Goal: Task Accomplishment & Management: Use online tool/utility

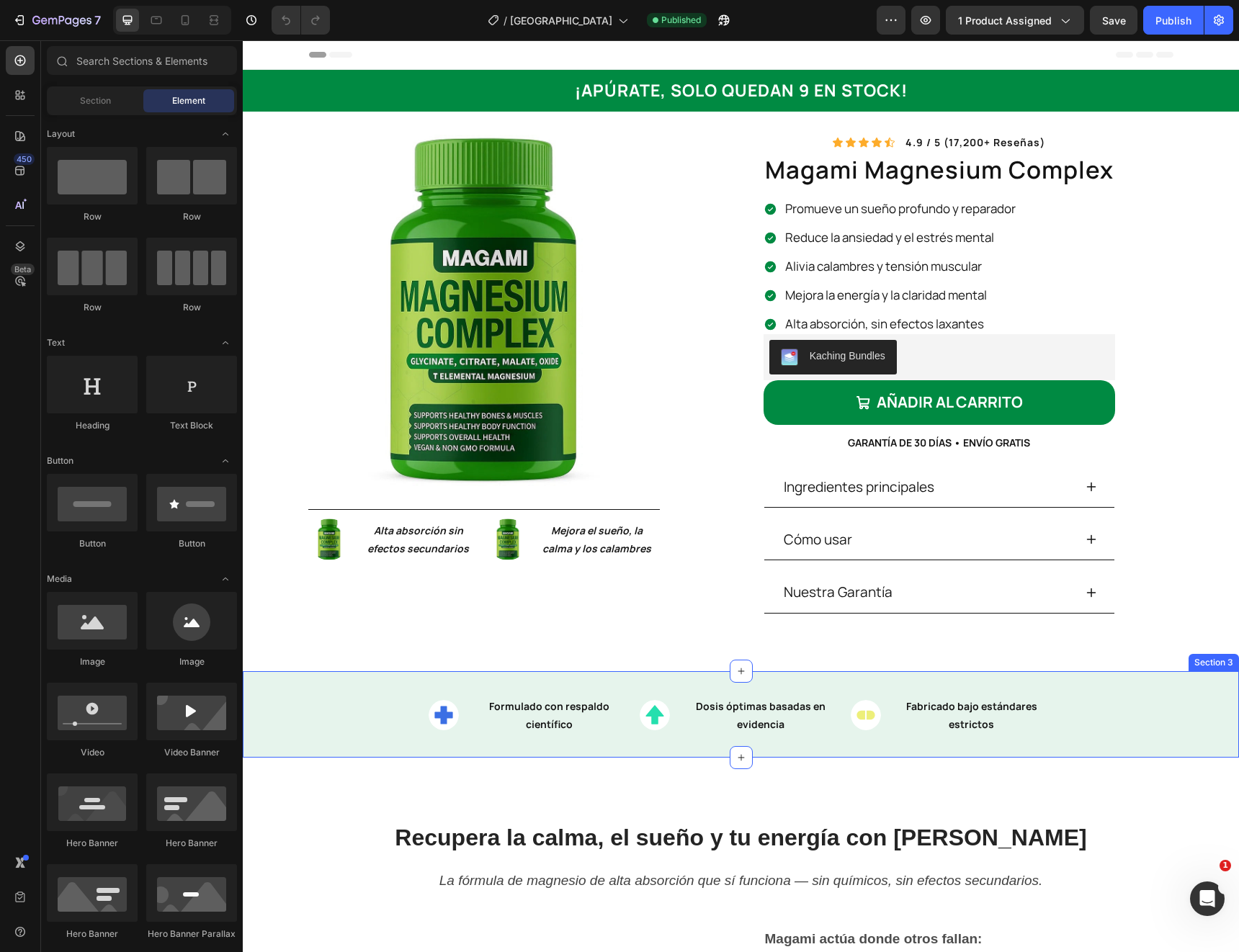
click at [362, 684] on div "Image Formulado con respaldo científico Text Block Row Image Dosis óptimas basa…" at bounding box center [741, 714] width 996 height 86
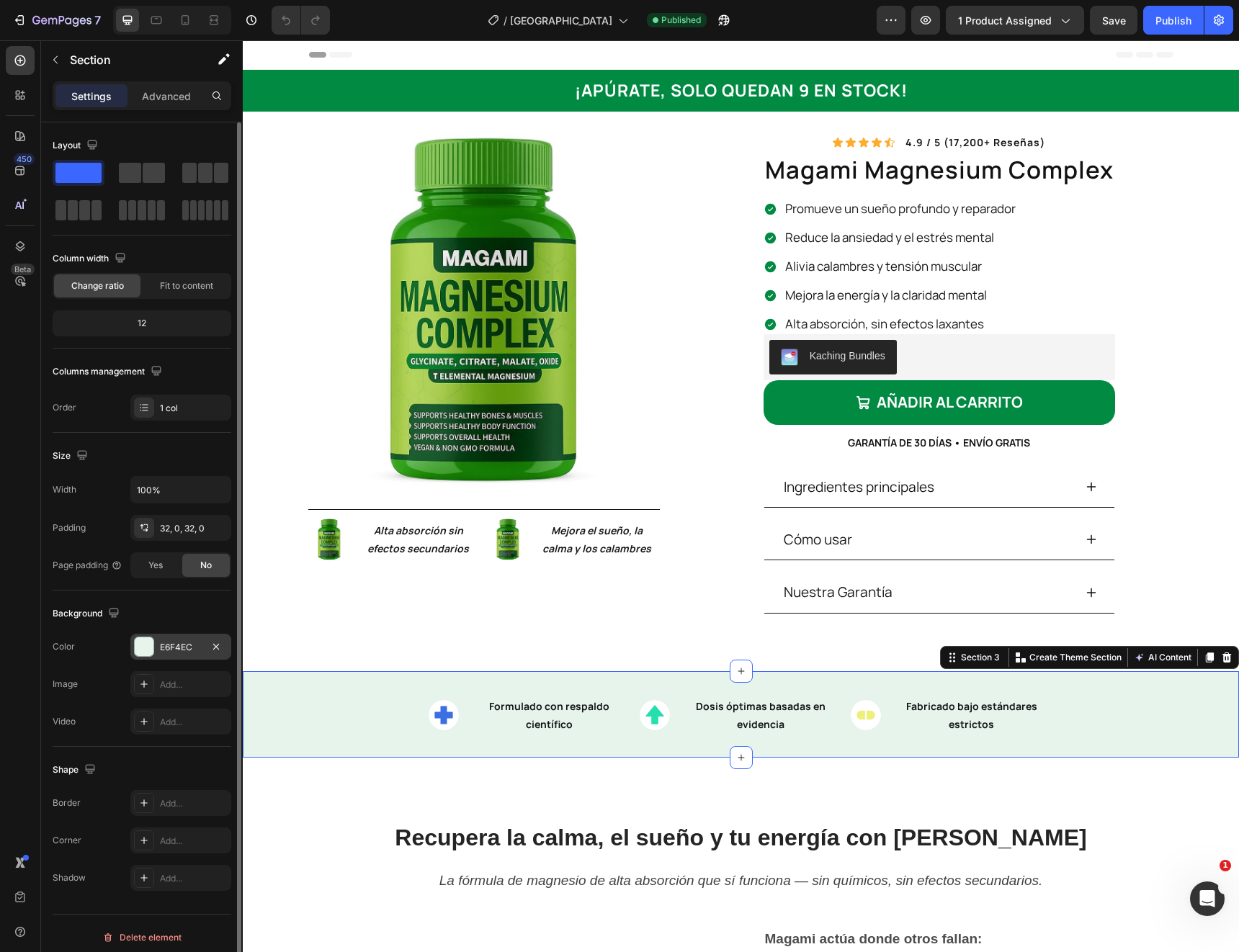
click at [171, 650] on div "E6F4EC" at bounding box center [181, 648] width 42 height 13
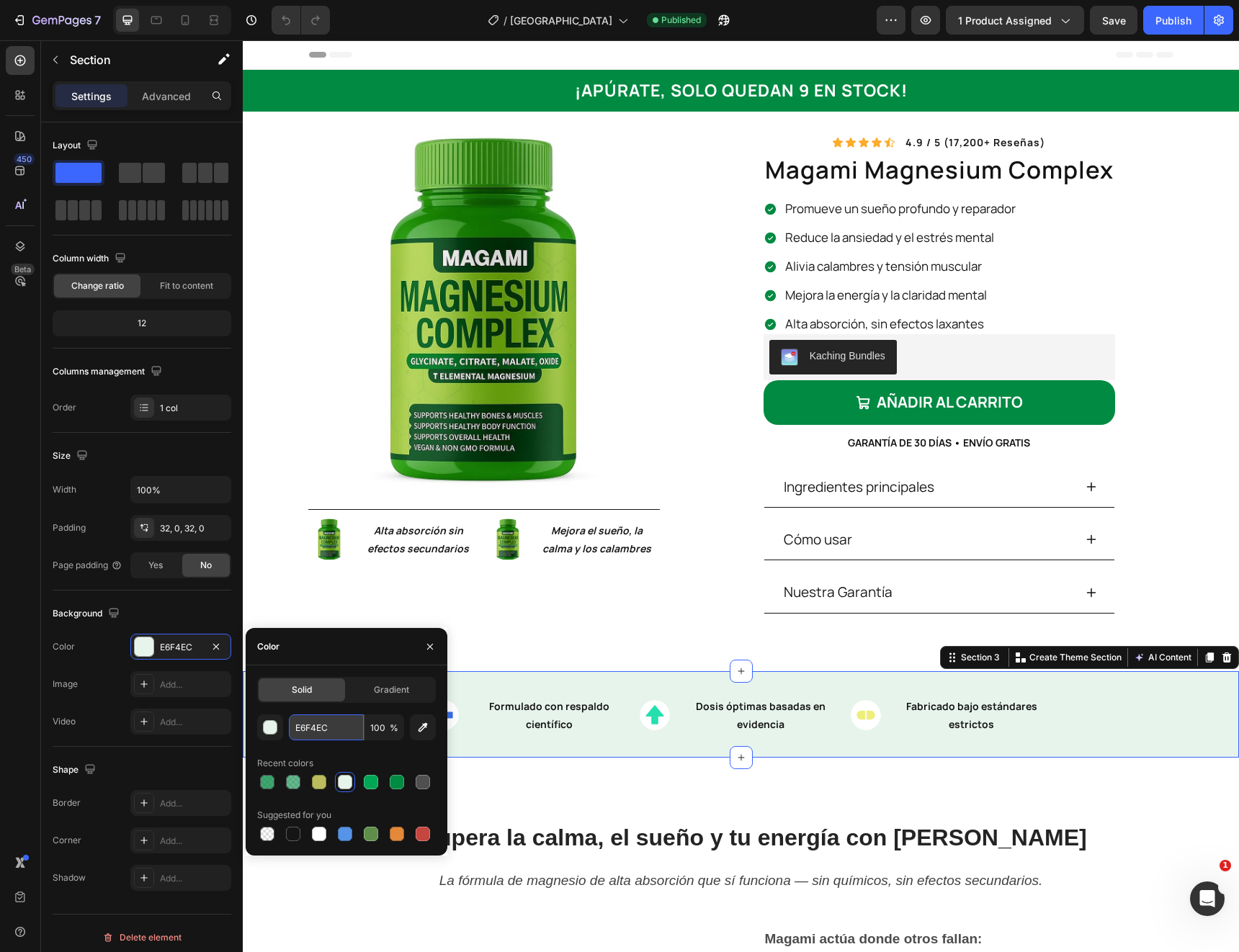
click at [325, 727] on input "E6F4EC" at bounding box center [326, 727] width 75 height 26
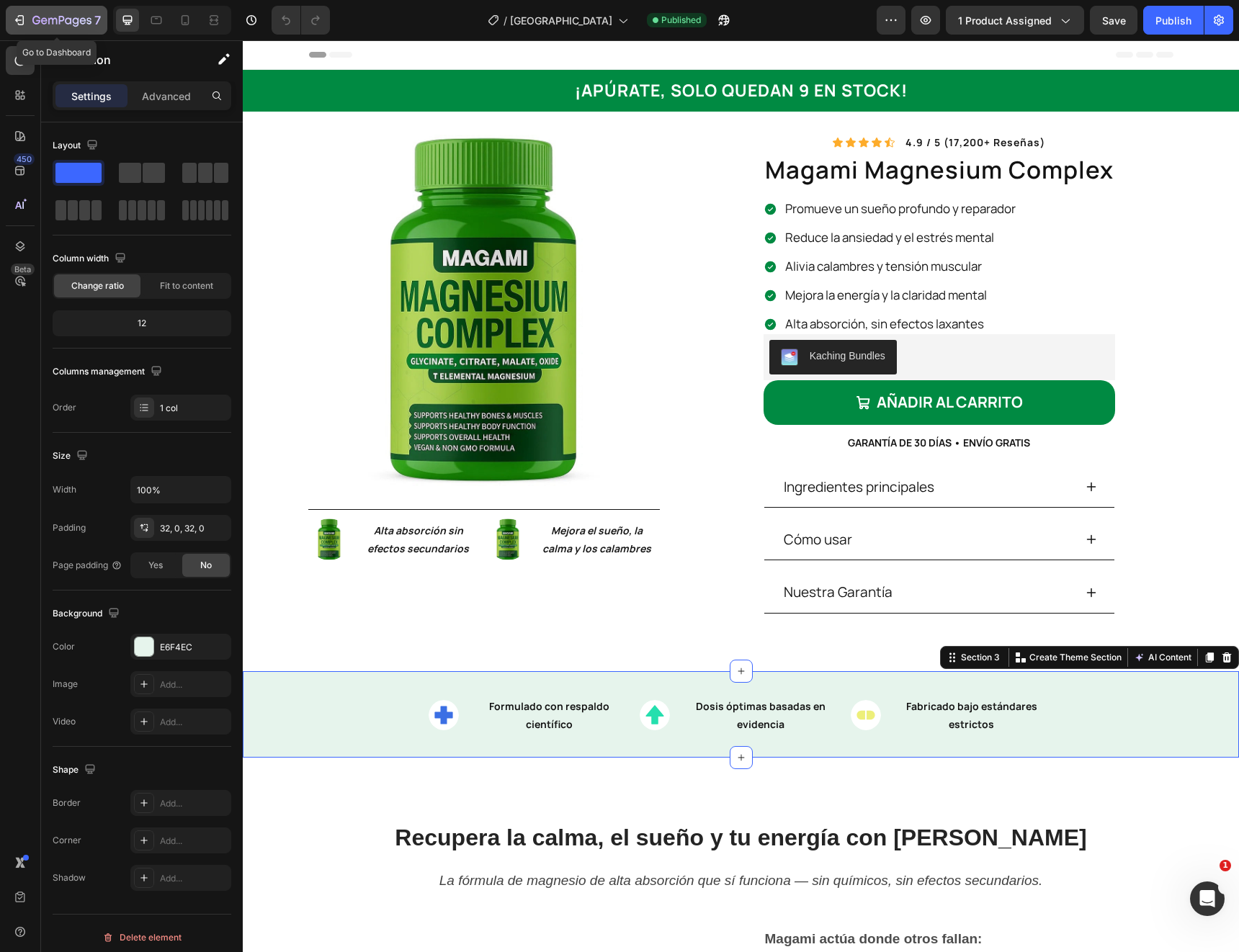
click at [82, 21] on icon "button" at bounding box center [83, 20] width 7 height 7
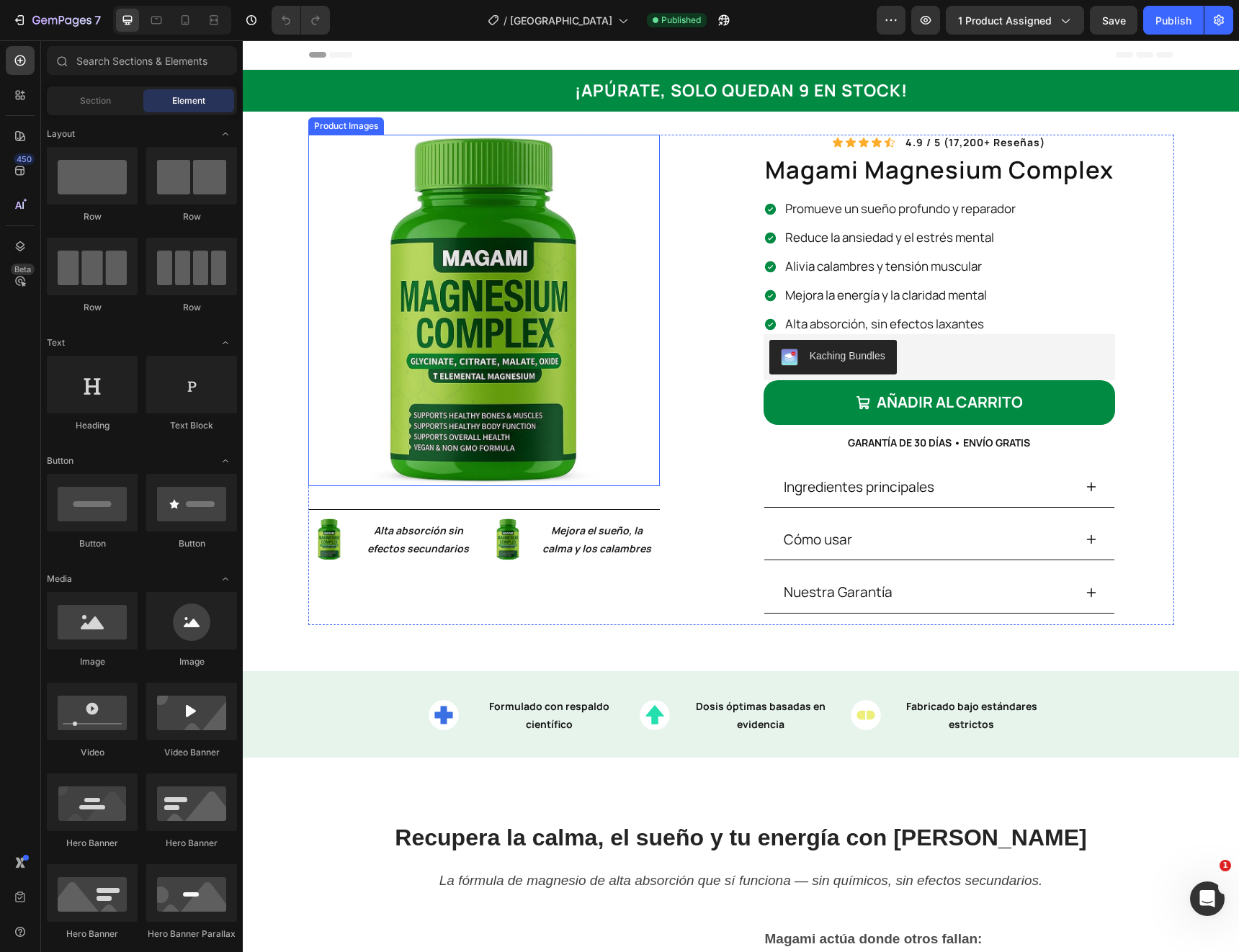
click at [416, 353] on img at bounding box center [484, 310] width 351 height 351
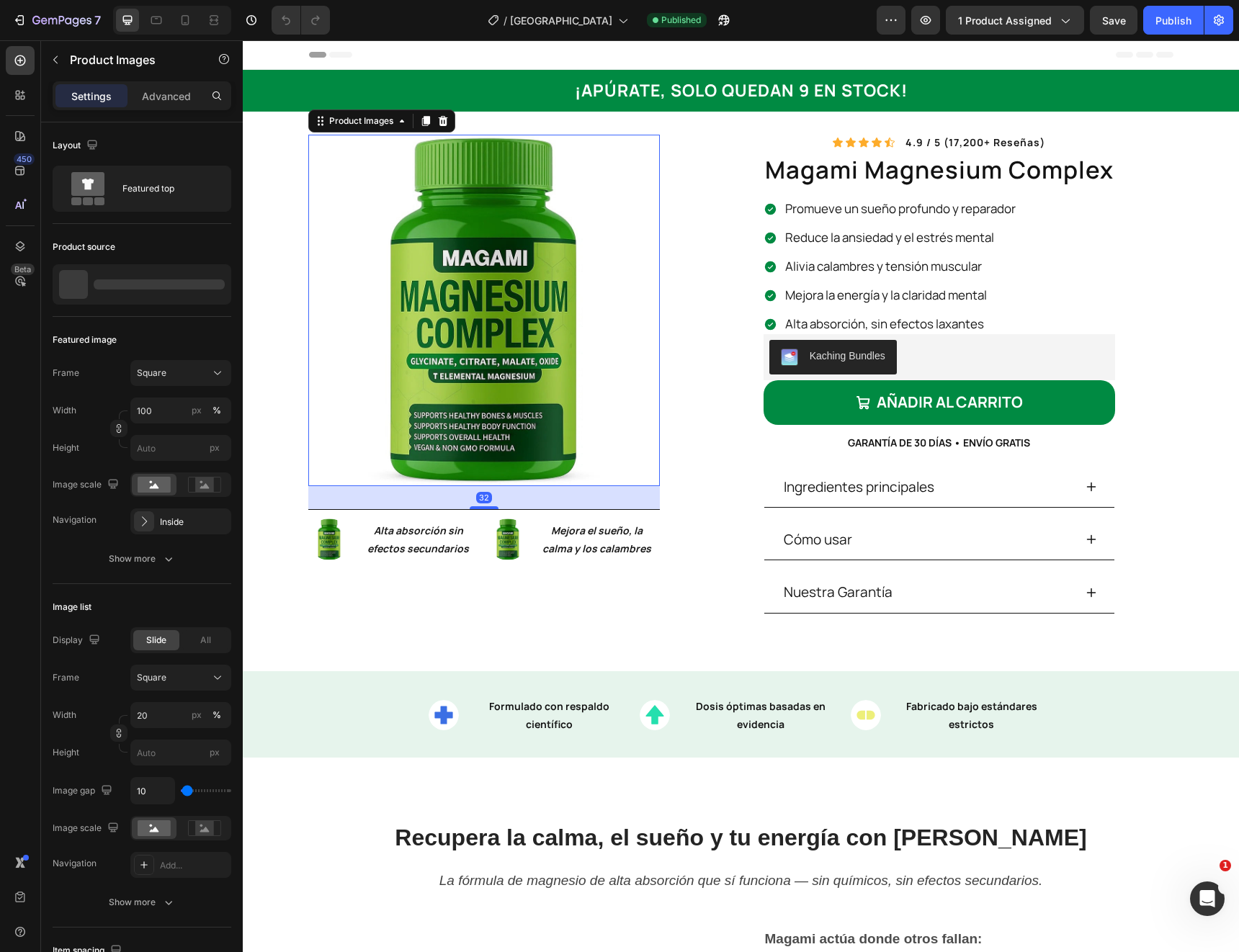
click at [417, 353] on img at bounding box center [484, 310] width 351 height 351
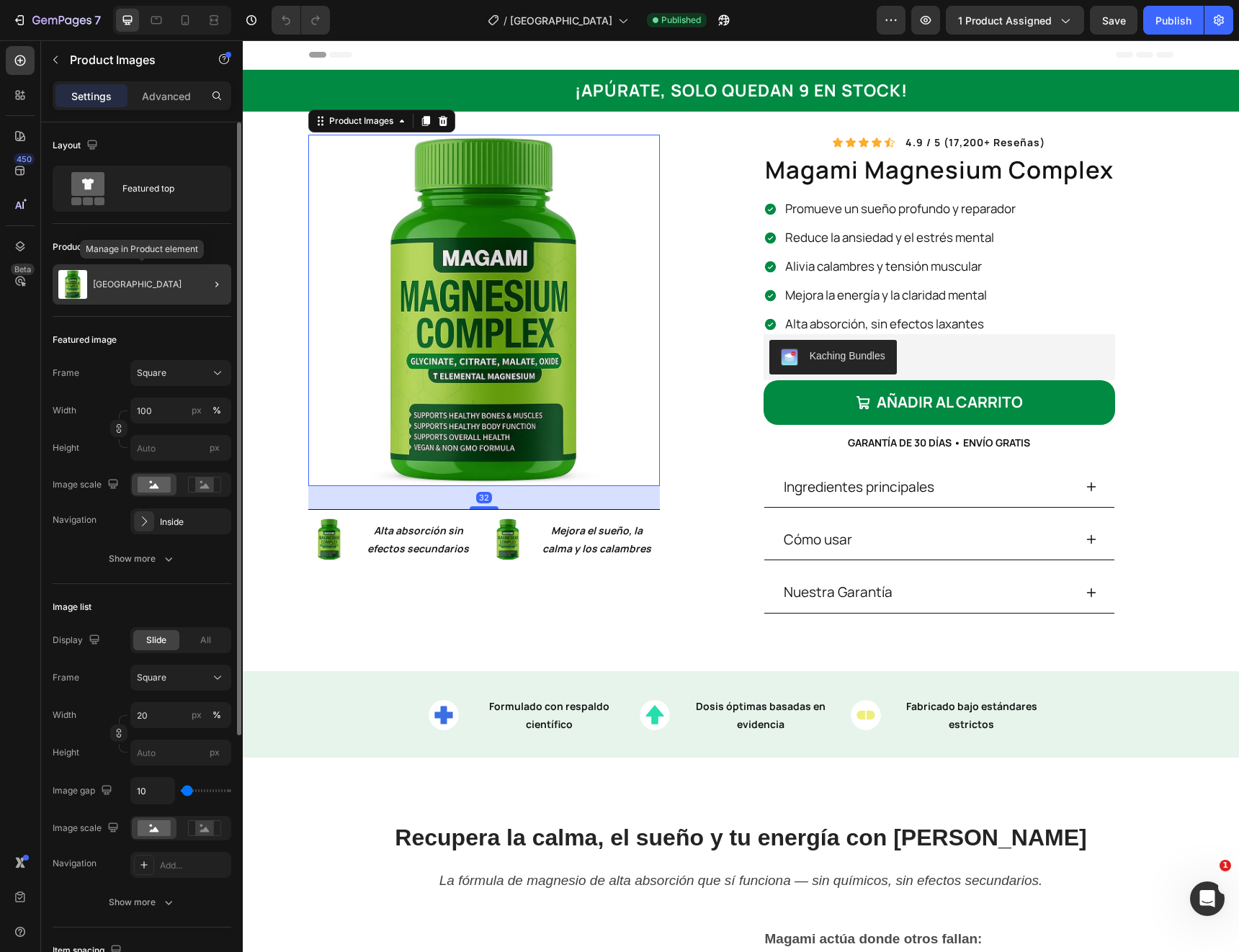
click at [70, 294] on img at bounding box center [72, 284] width 29 height 29
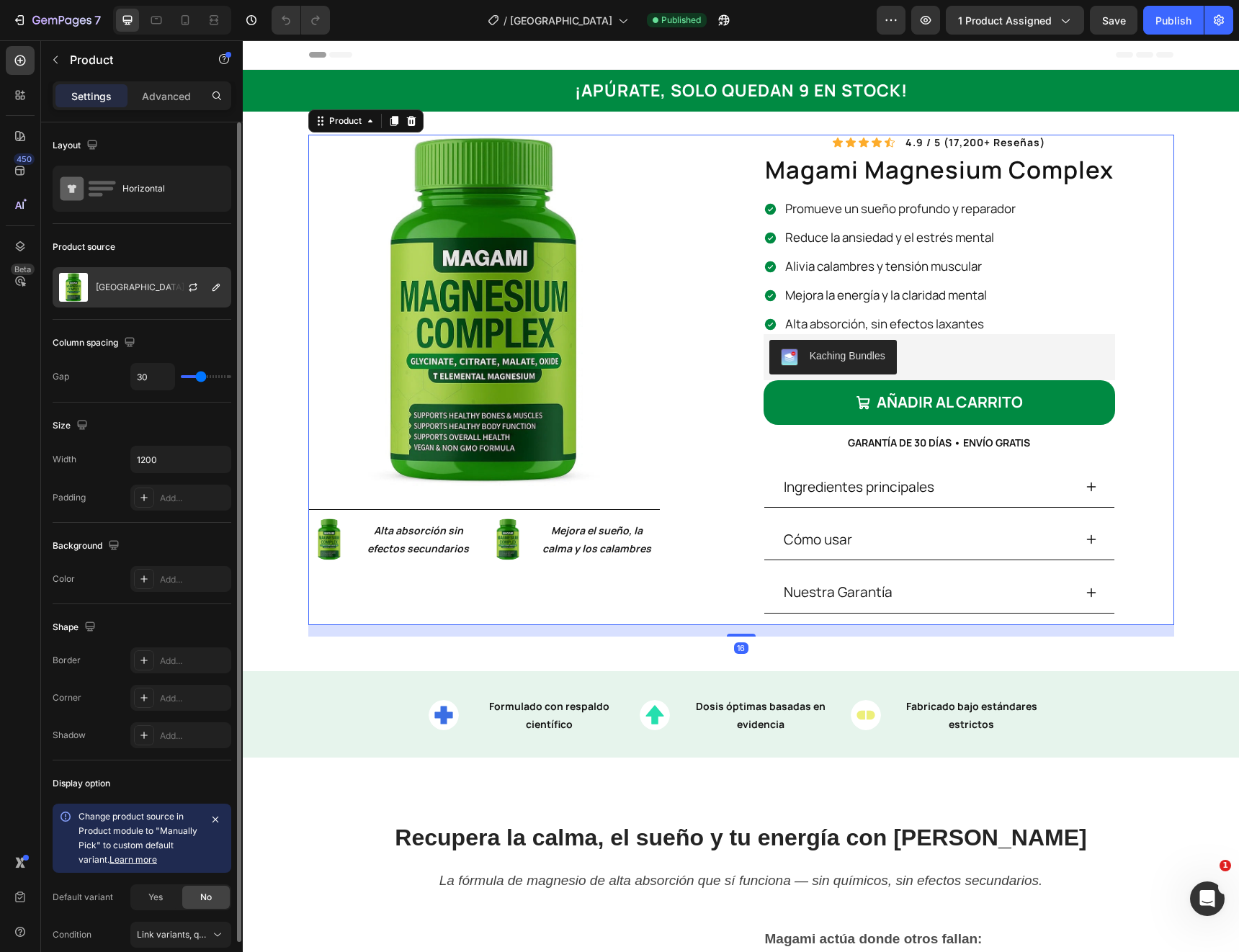
click at [70, 294] on img at bounding box center [73, 287] width 29 height 29
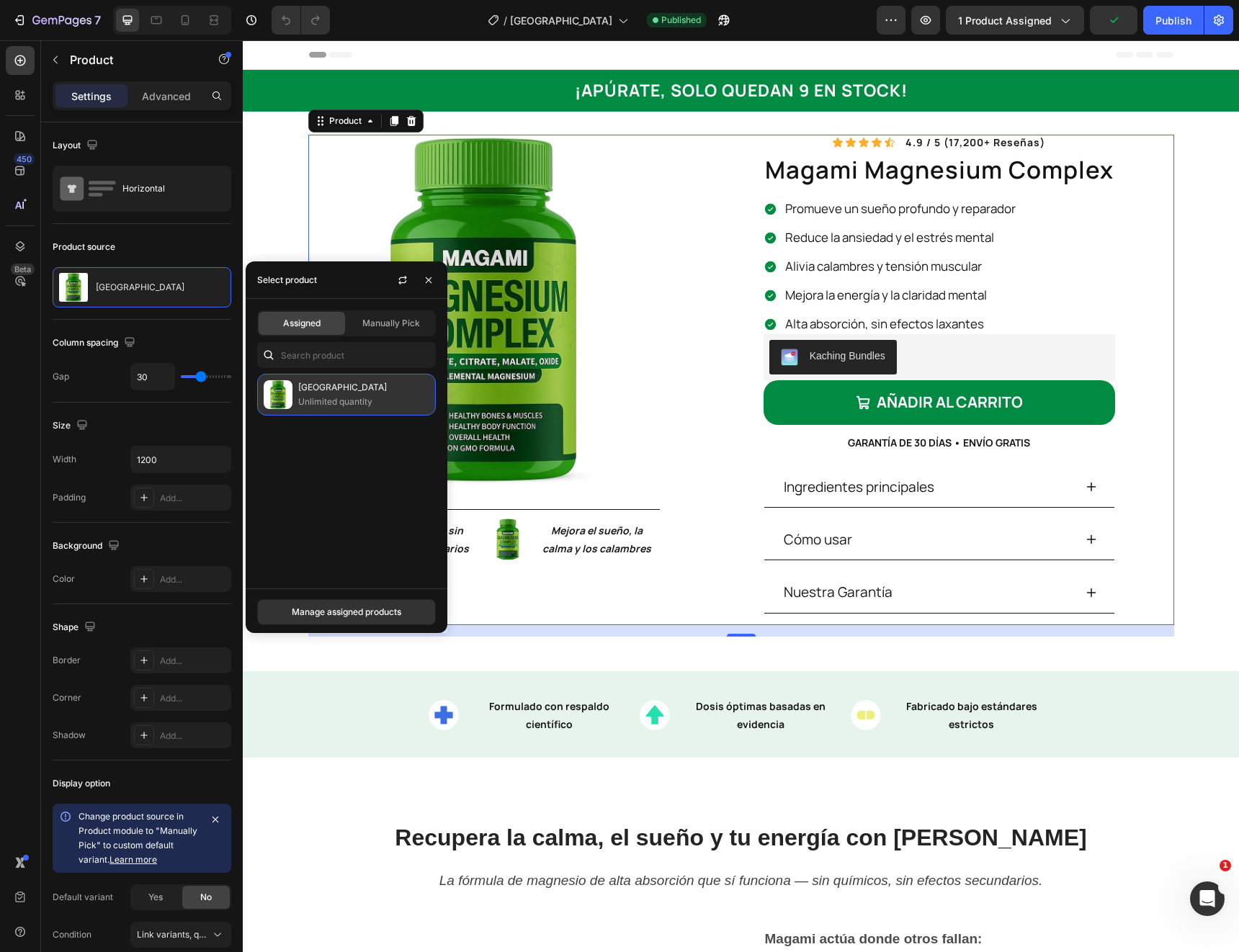
click at [296, 396] on div "Magami Magnesium Complex Unlimited quantity" at bounding box center [346, 394] width 179 height 42
click at [376, 615] on div "Manage assigned products" at bounding box center [347, 612] width 110 height 13
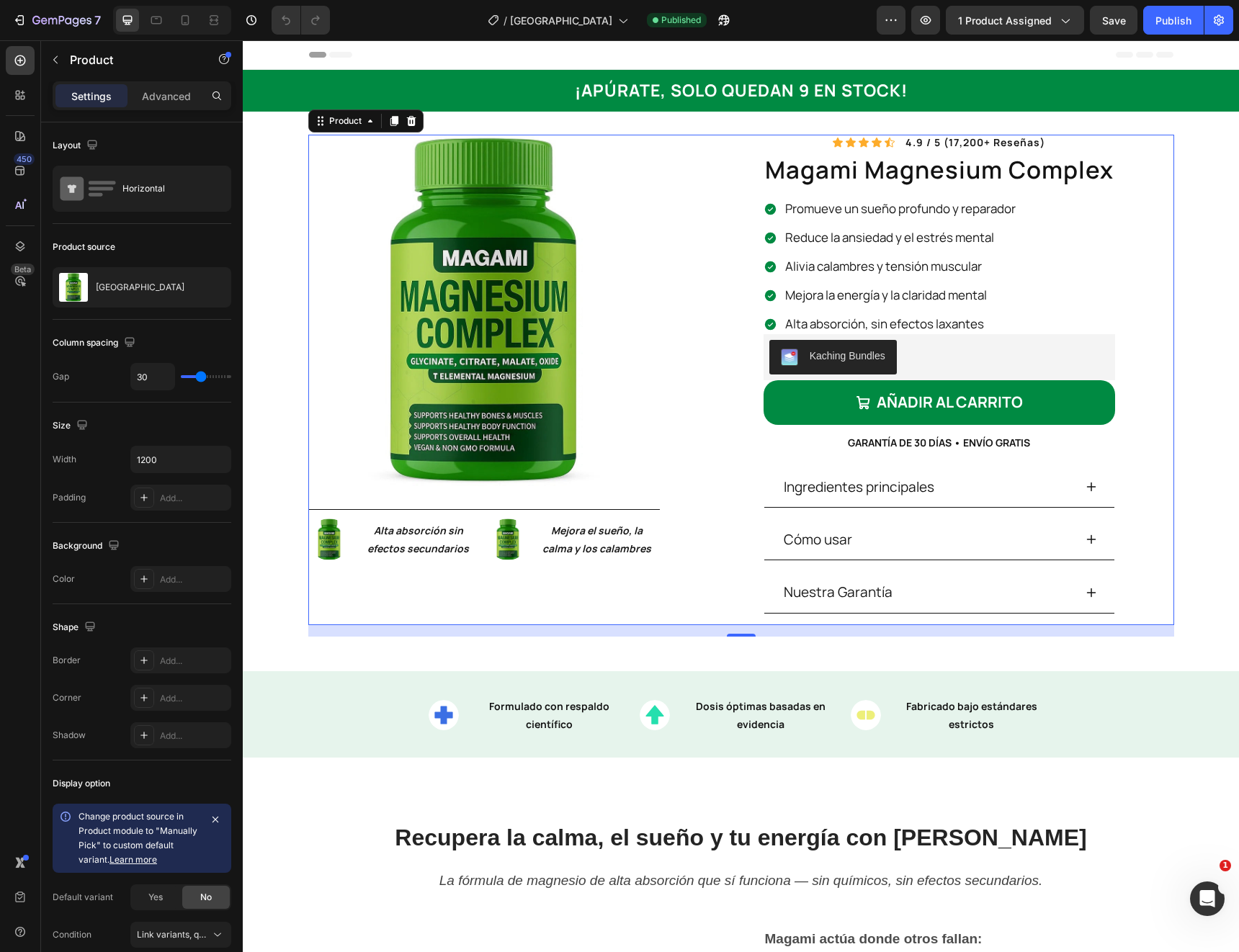
click at [1167, 203] on div "Icon Icon Icon Icon Icon Icon List 4.9 / 5 (17,200+ reseñas) Text Block Row mag…" at bounding box center [927, 380] width 493 height 490
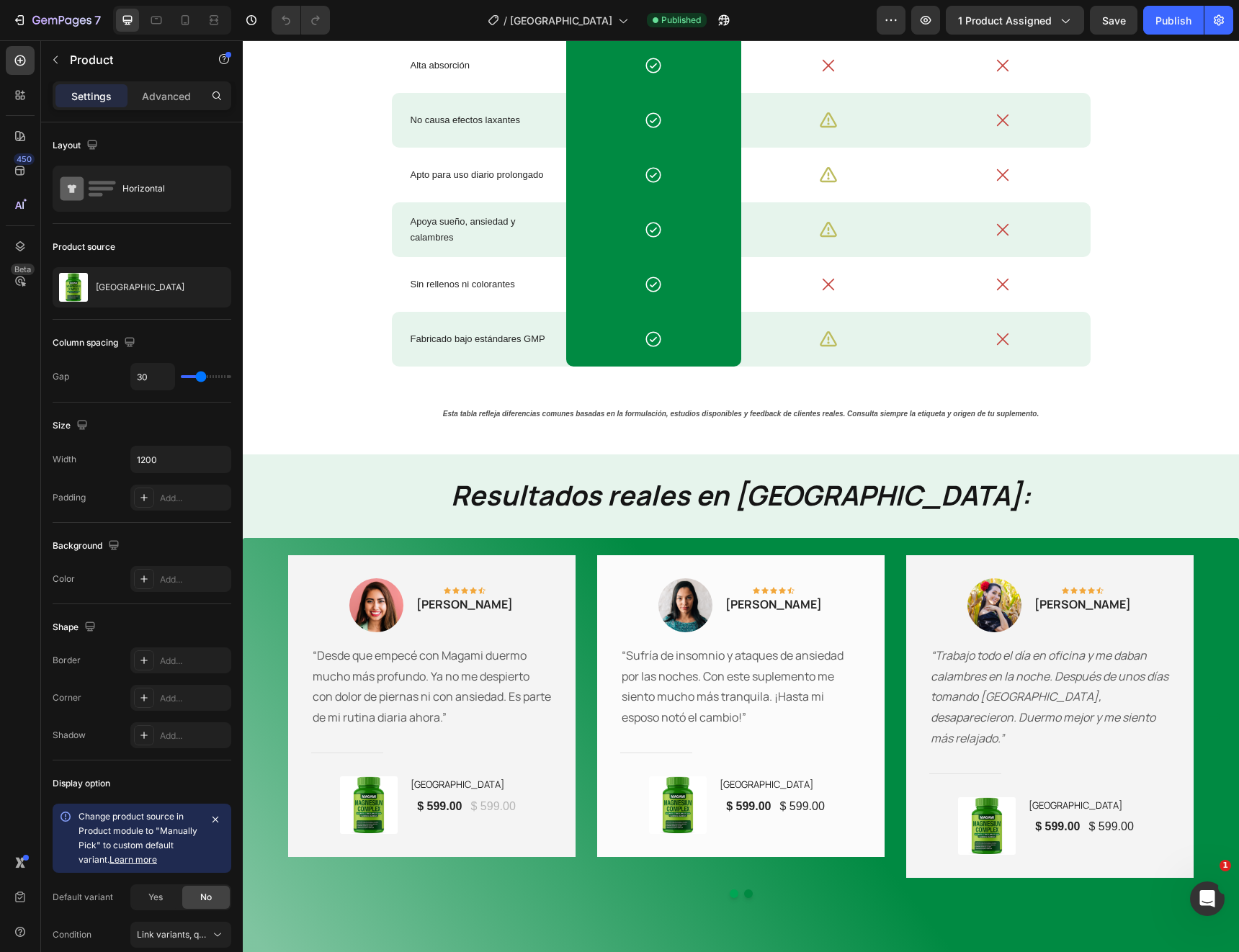
scroll to position [1763, 0]
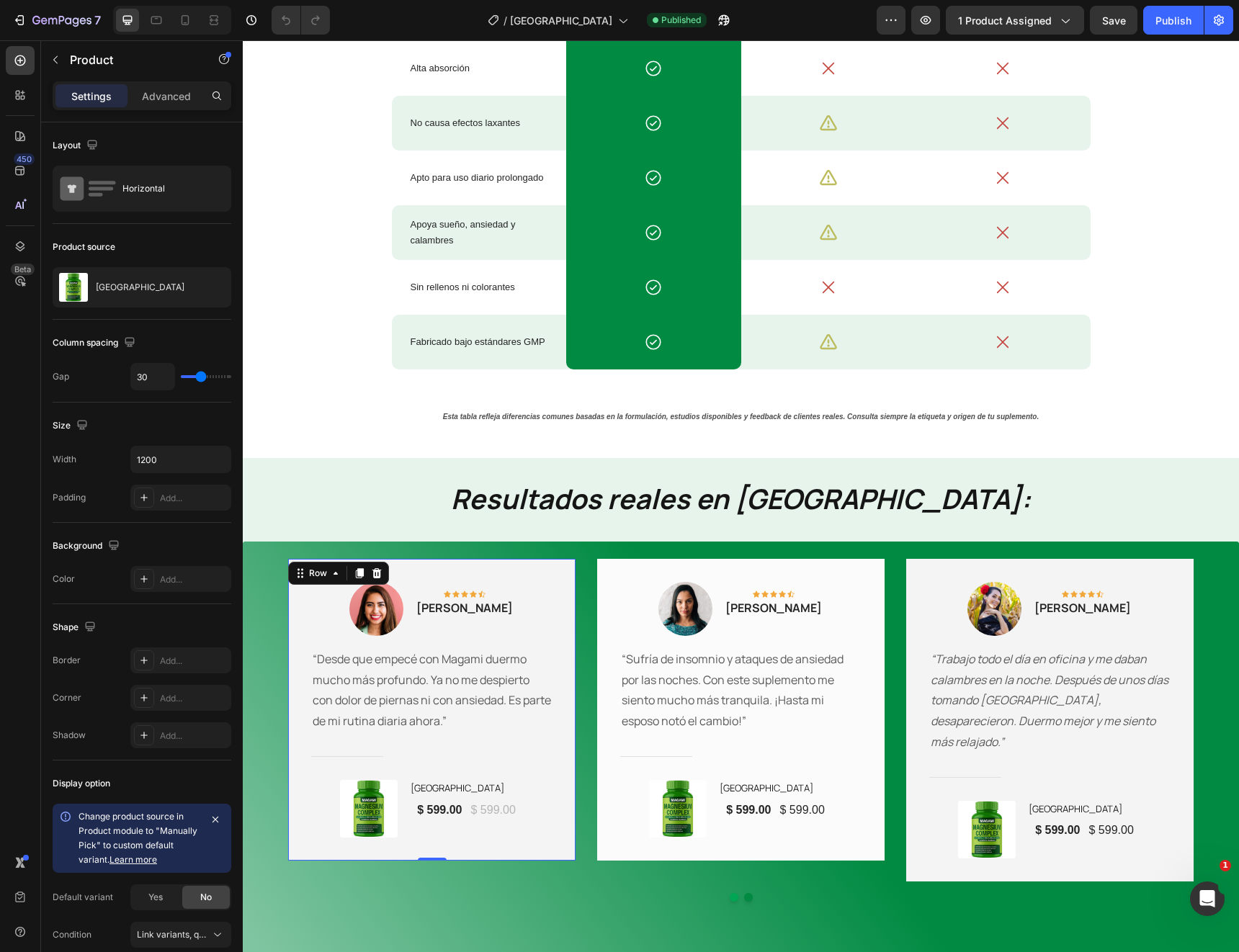
click at [570, 743] on div "Image Icon Icon Icon Icon Icon Row Mariana López Text block Row “Desde que empe…" at bounding box center [432, 710] width 288 height 301
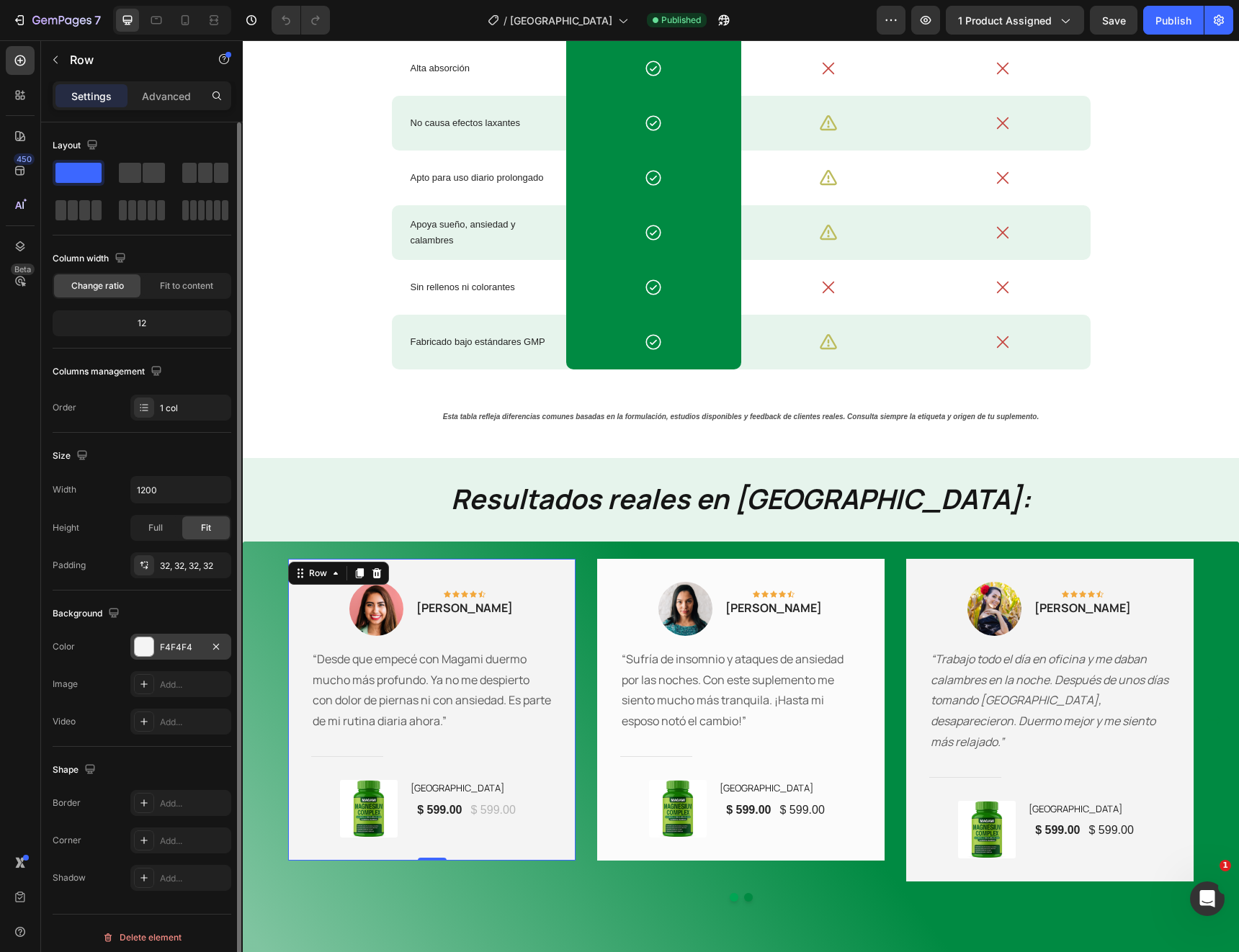
click at [186, 641] on div "F4F4F4" at bounding box center [181, 648] width 42 height 13
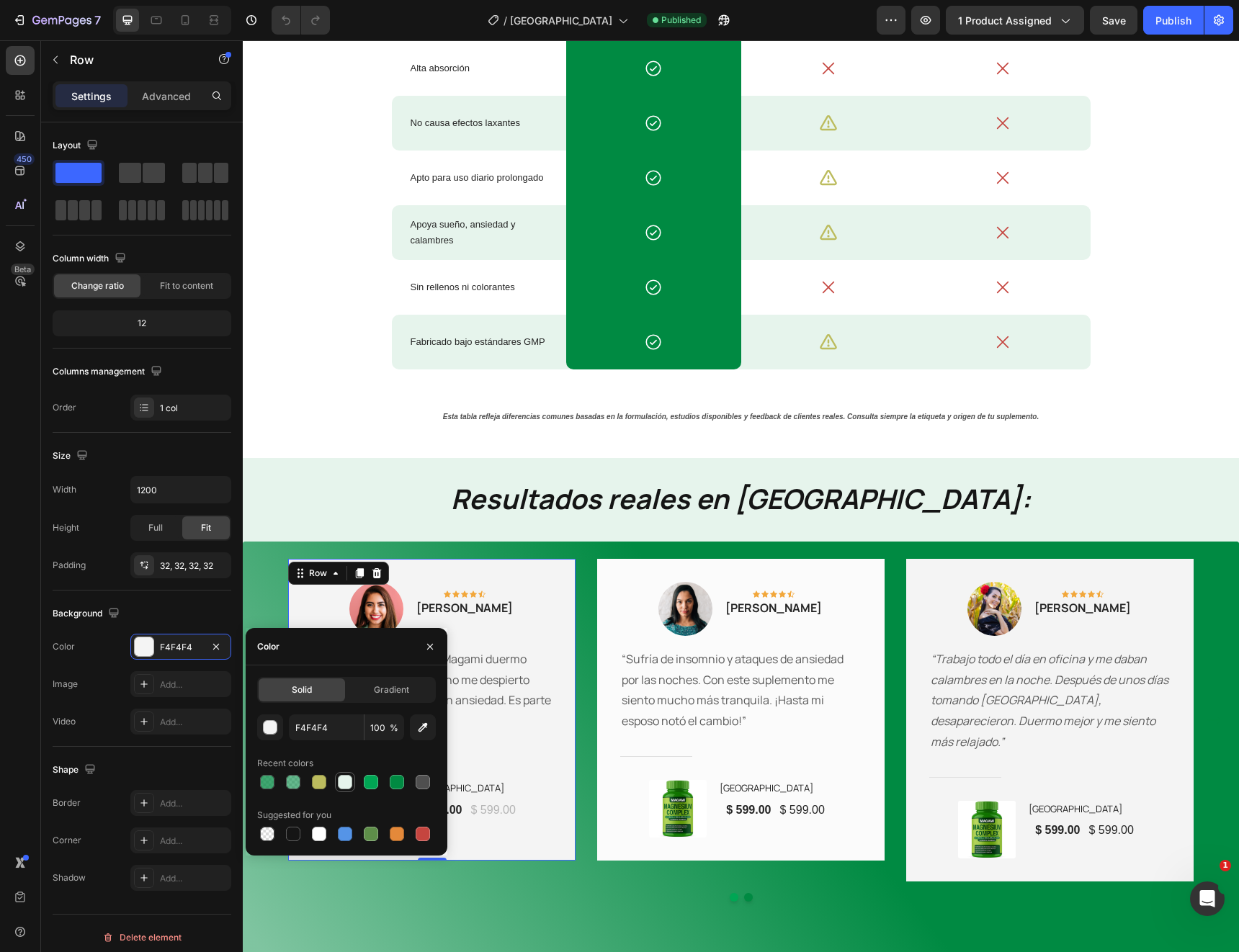
click at [346, 785] on div at bounding box center [345, 782] width 15 height 15
type input "E6F4EC"
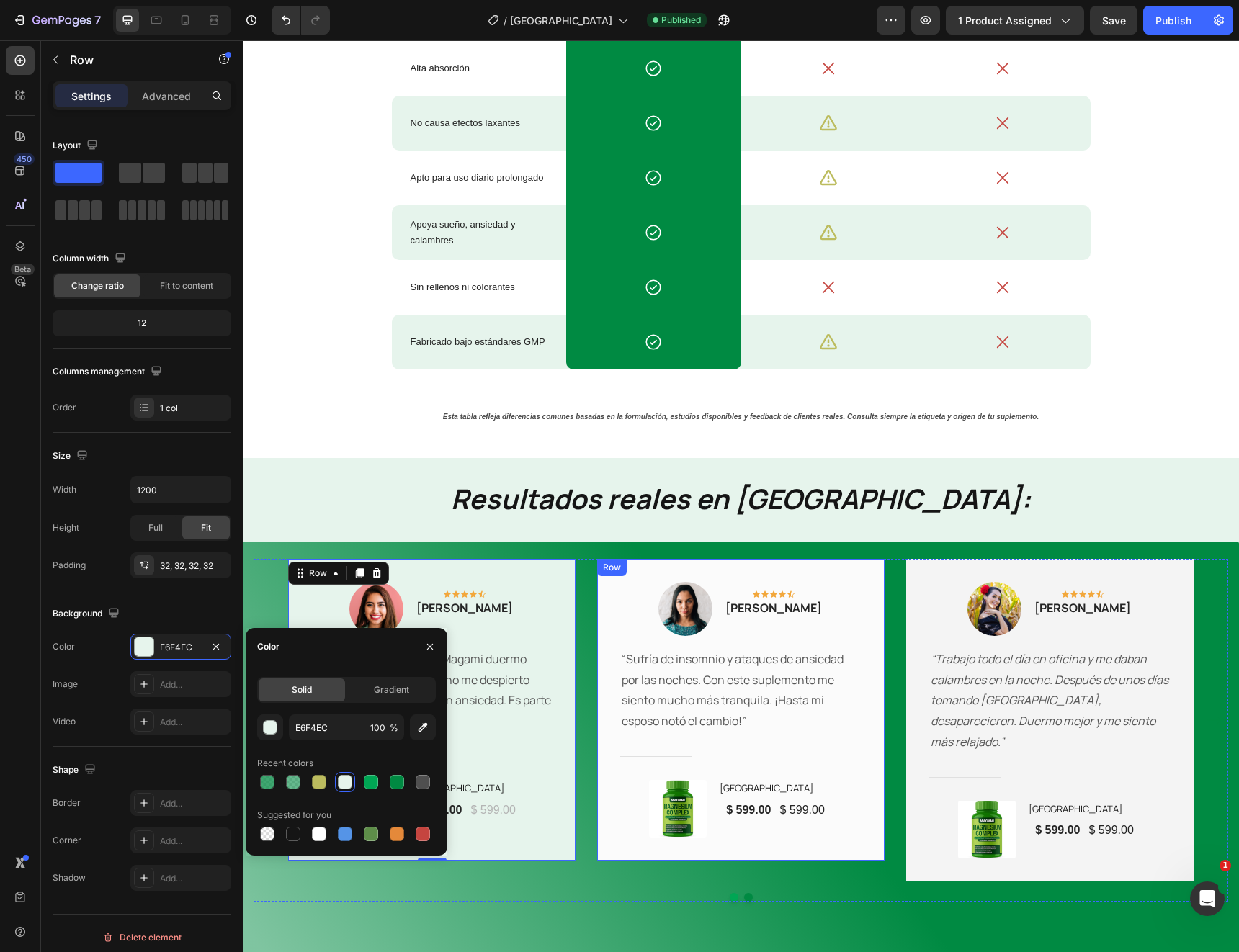
click at [864, 614] on div "Image Icon Icon Icon Icon Icon Row Ana Sofía Martínez Text block Row “Sufría de…" at bounding box center [741, 710] width 288 height 301
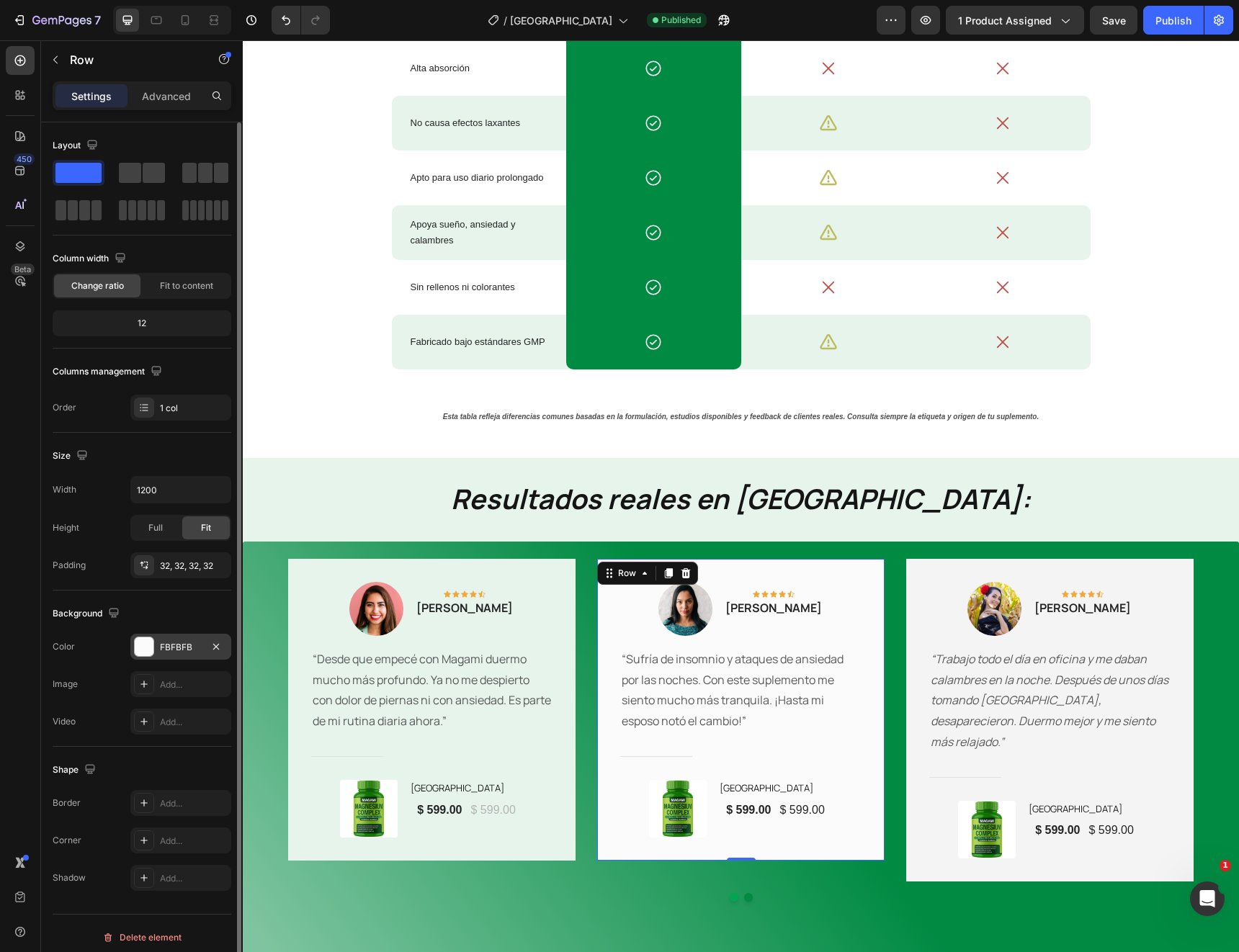
click at [200, 640] on div "FBFBFB" at bounding box center [181, 646] width 101 height 26
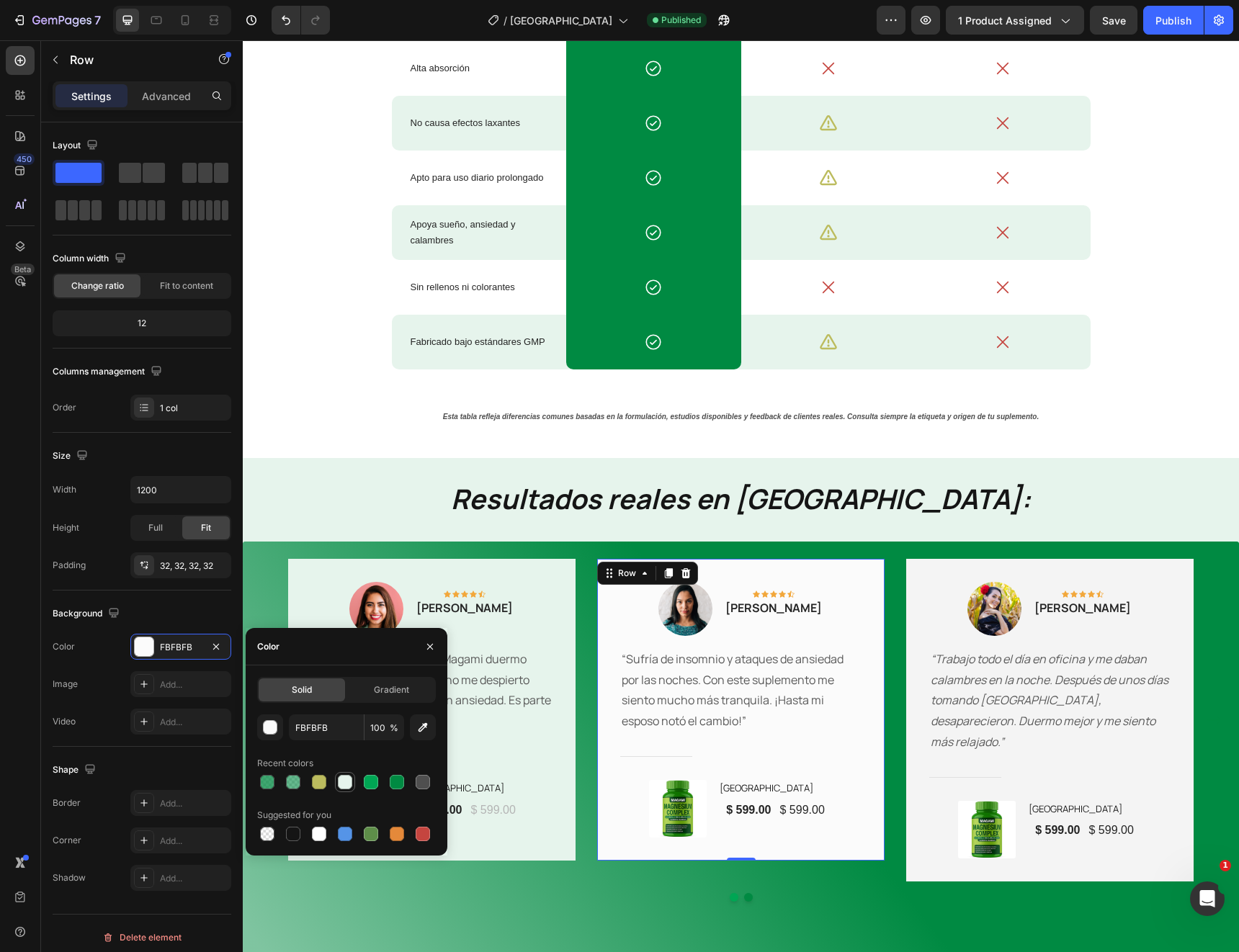
click at [348, 784] on div at bounding box center [345, 782] width 15 height 15
type input "E6F4EC"
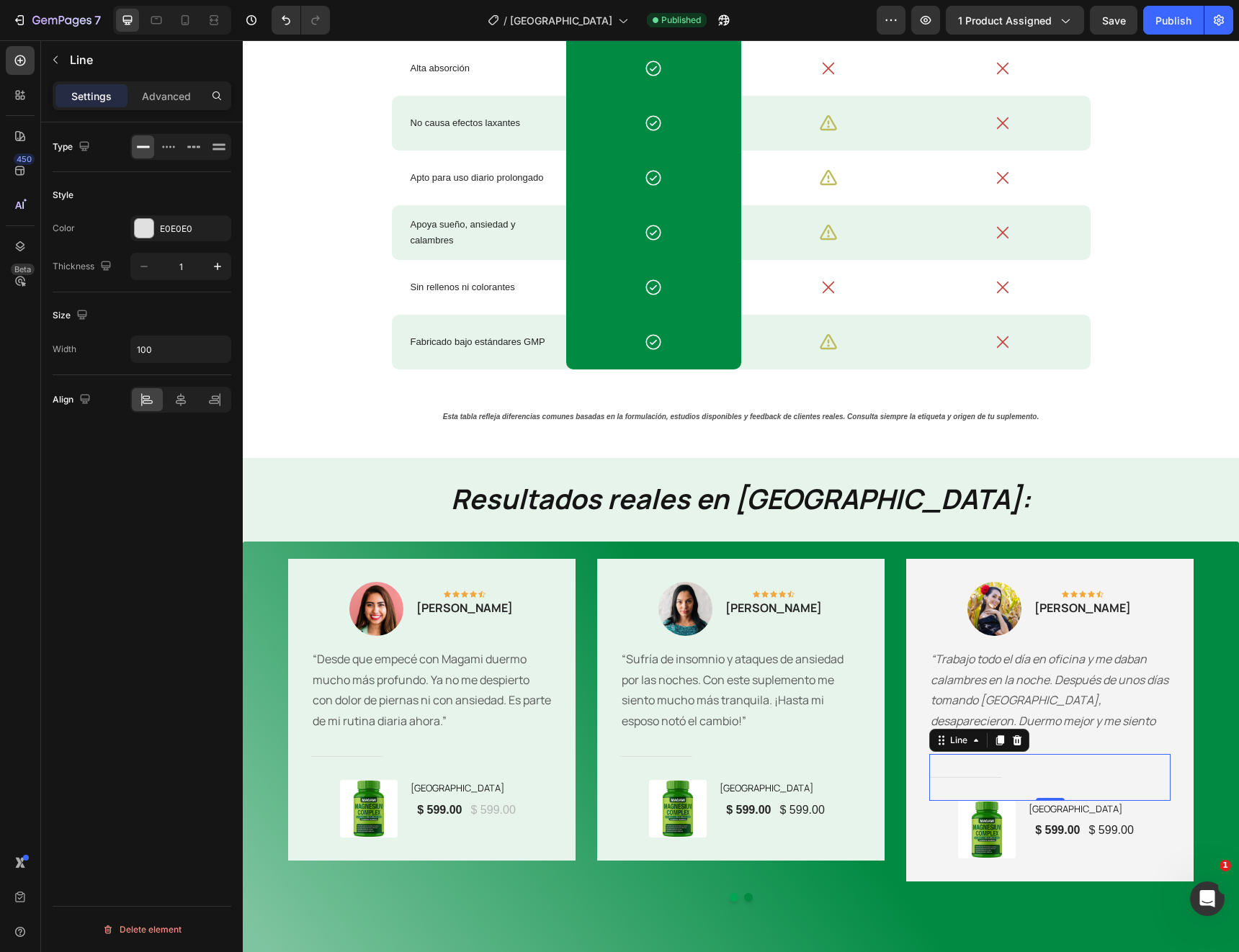
click at [1164, 754] on div "Title Line 0" at bounding box center [1050, 778] width 242 height 47
click at [1183, 721] on div "Image Icon Icon Icon Icon Icon Row Carolina Ramírez Text block Row “Trabajo tod…" at bounding box center [1049, 720] width 288 height 323
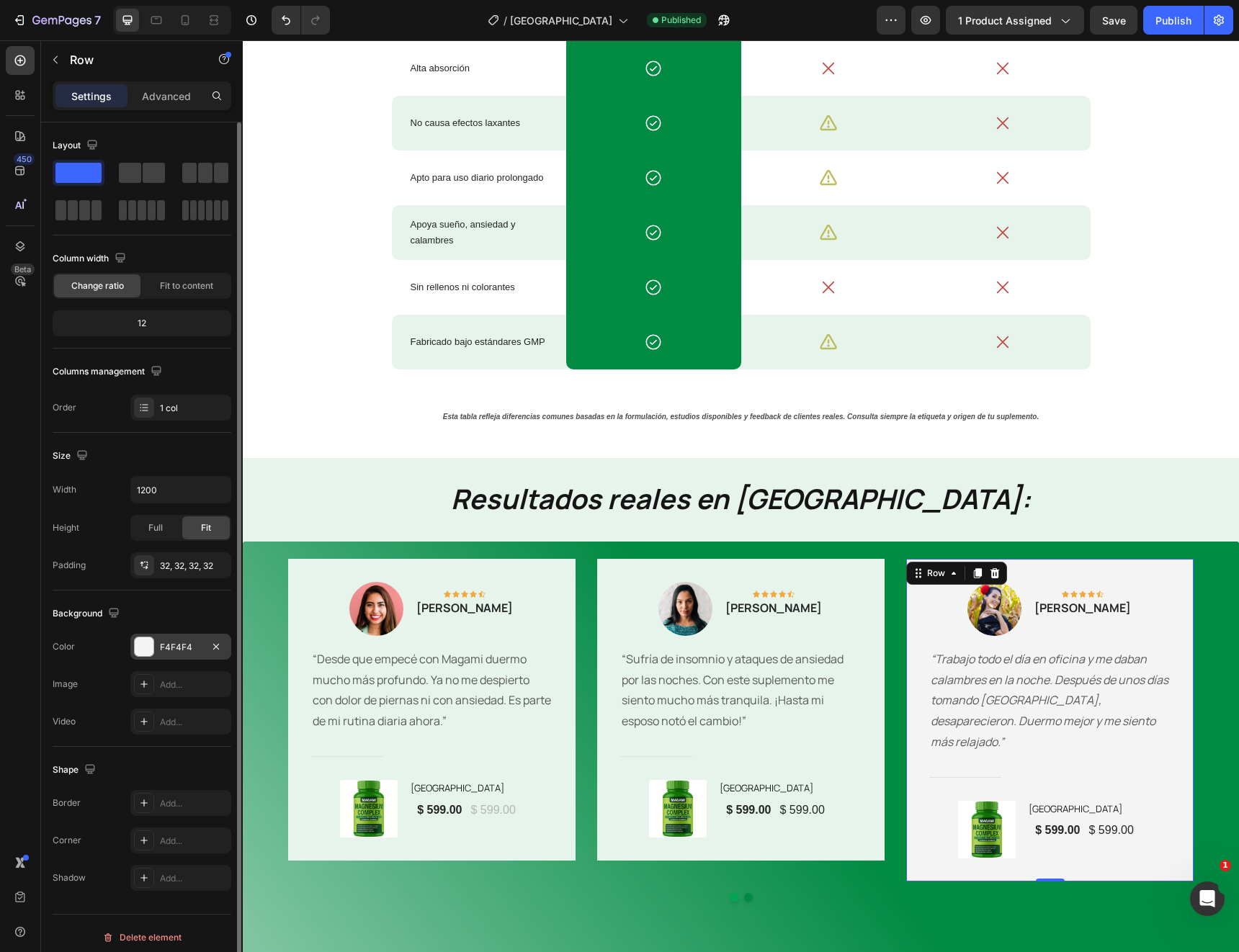
click at [173, 645] on div "F4F4F4" at bounding box center [181, 648] width 42 height 13
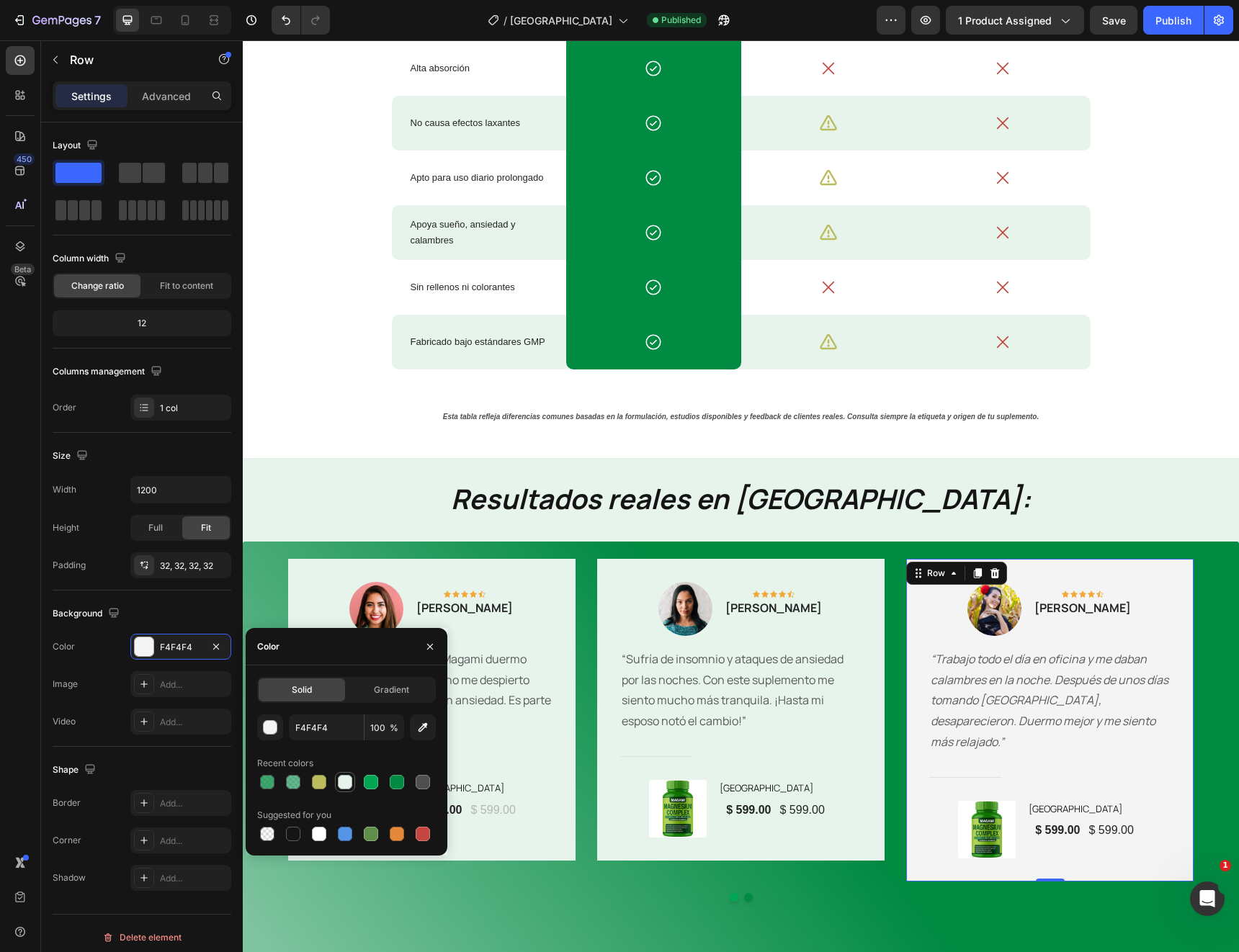
click at [338, 784] on div at bounding box center [345, 782] width 15 height 15
type input "E6F4EC"
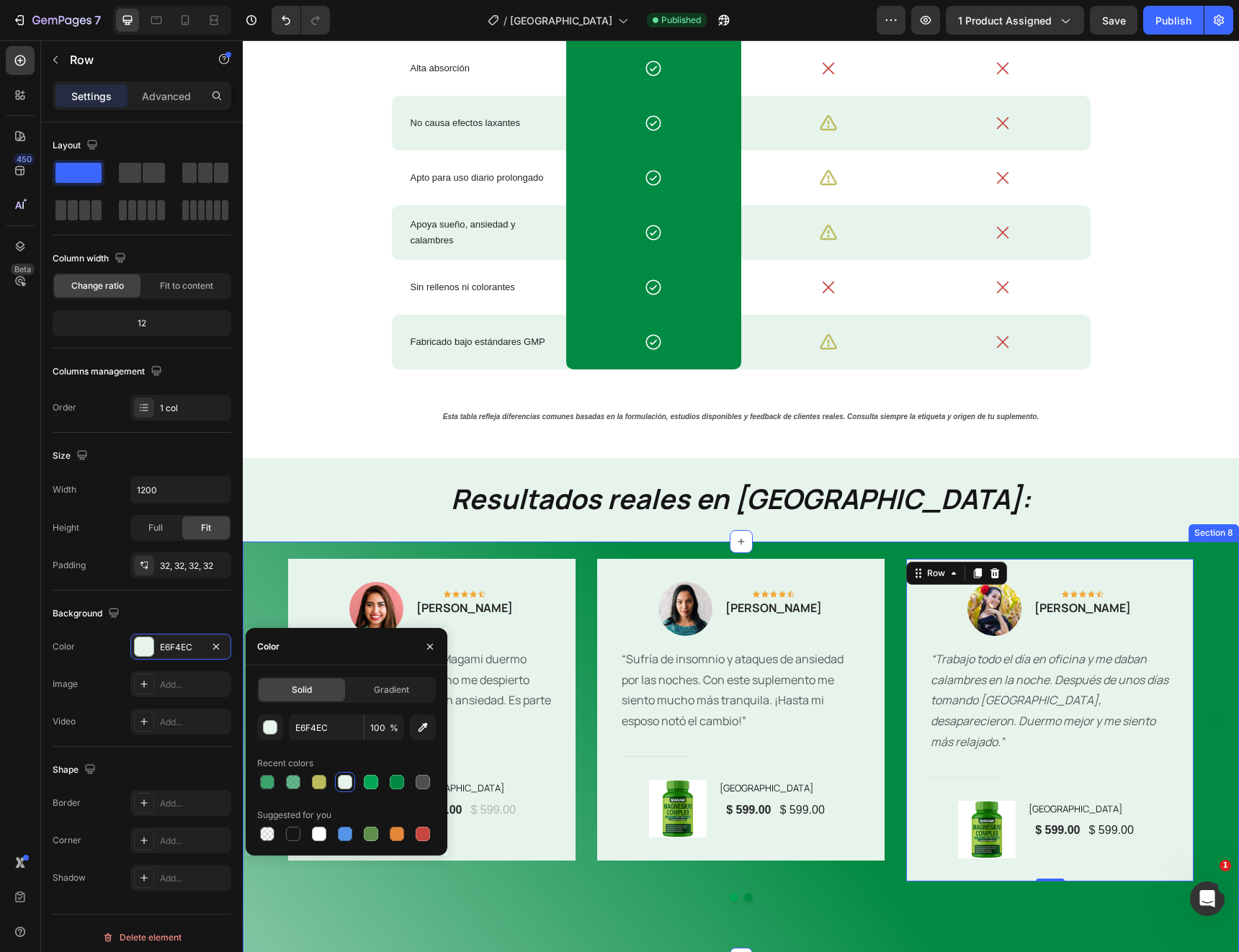
click at [747, 893] on button "Dot" at bounding box center [749, 898] width 9 height 9
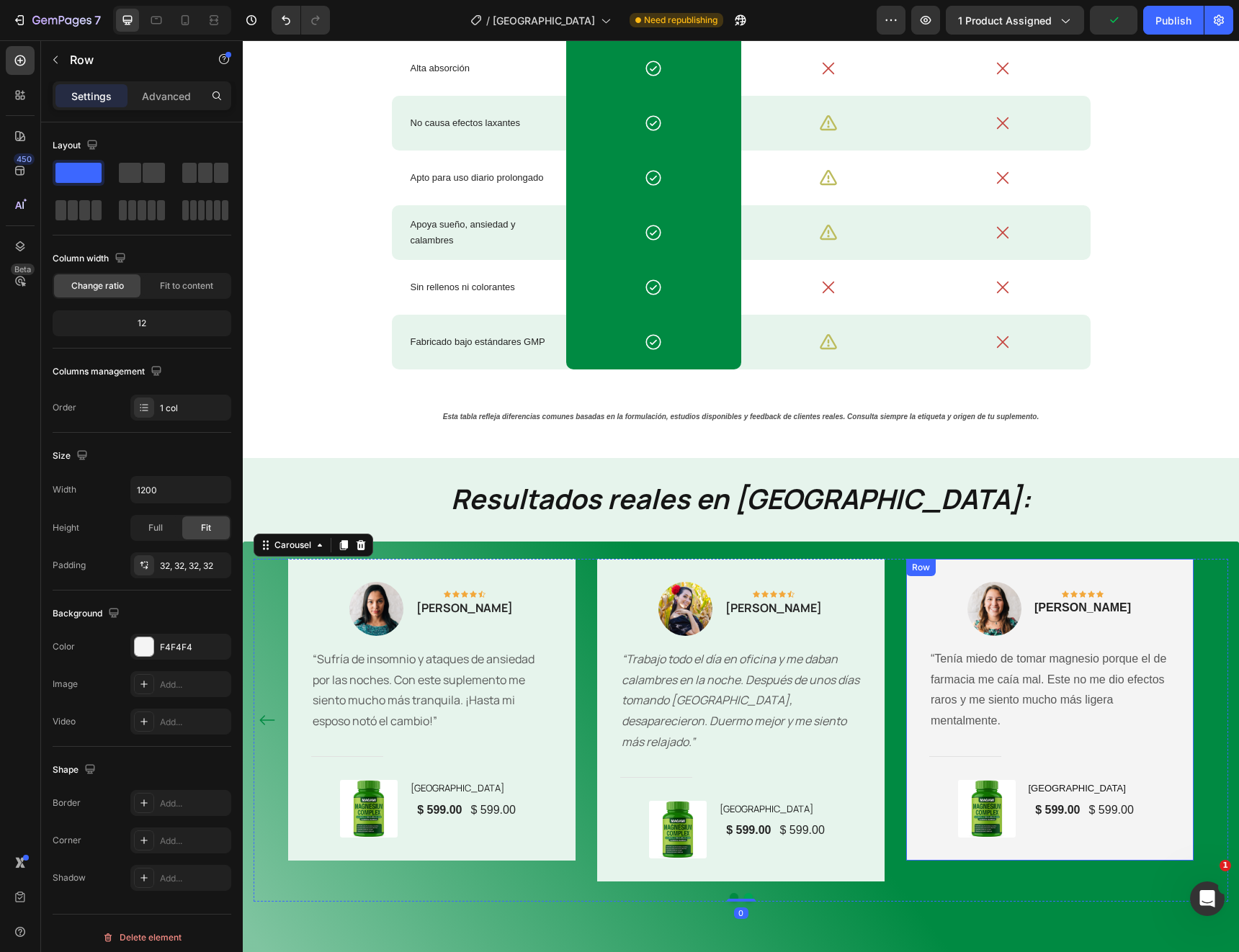
click at [1180, 581] on div "Image Icon Icon Icon Icon Icon Row Gabriela Torres Text block Row “Tenía miedo …" at bounding box center [1049, 710] width 288 height 301
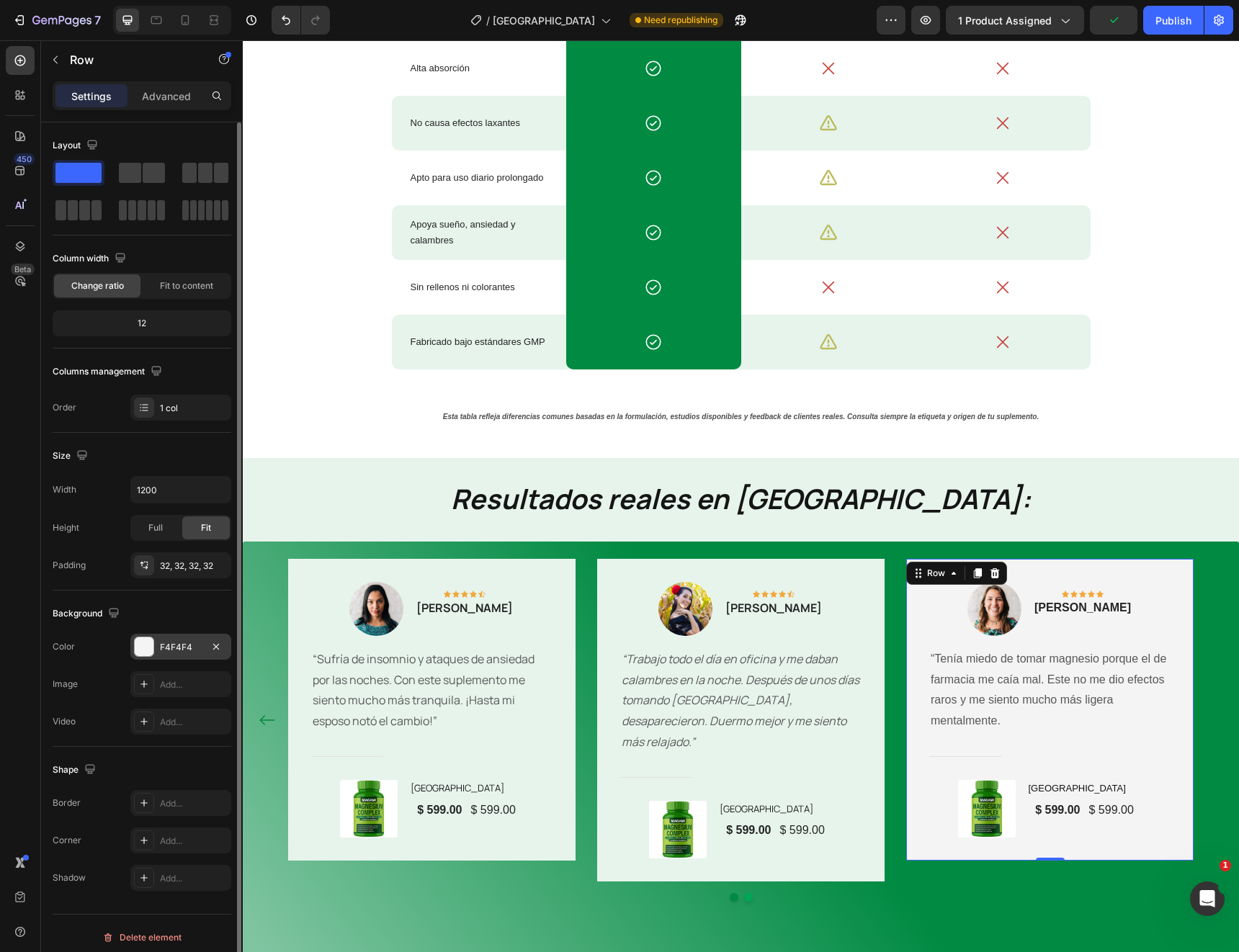
click at [179, 648] on div "F4F4F4" at bounding box center [181, 648] width 42 height 13
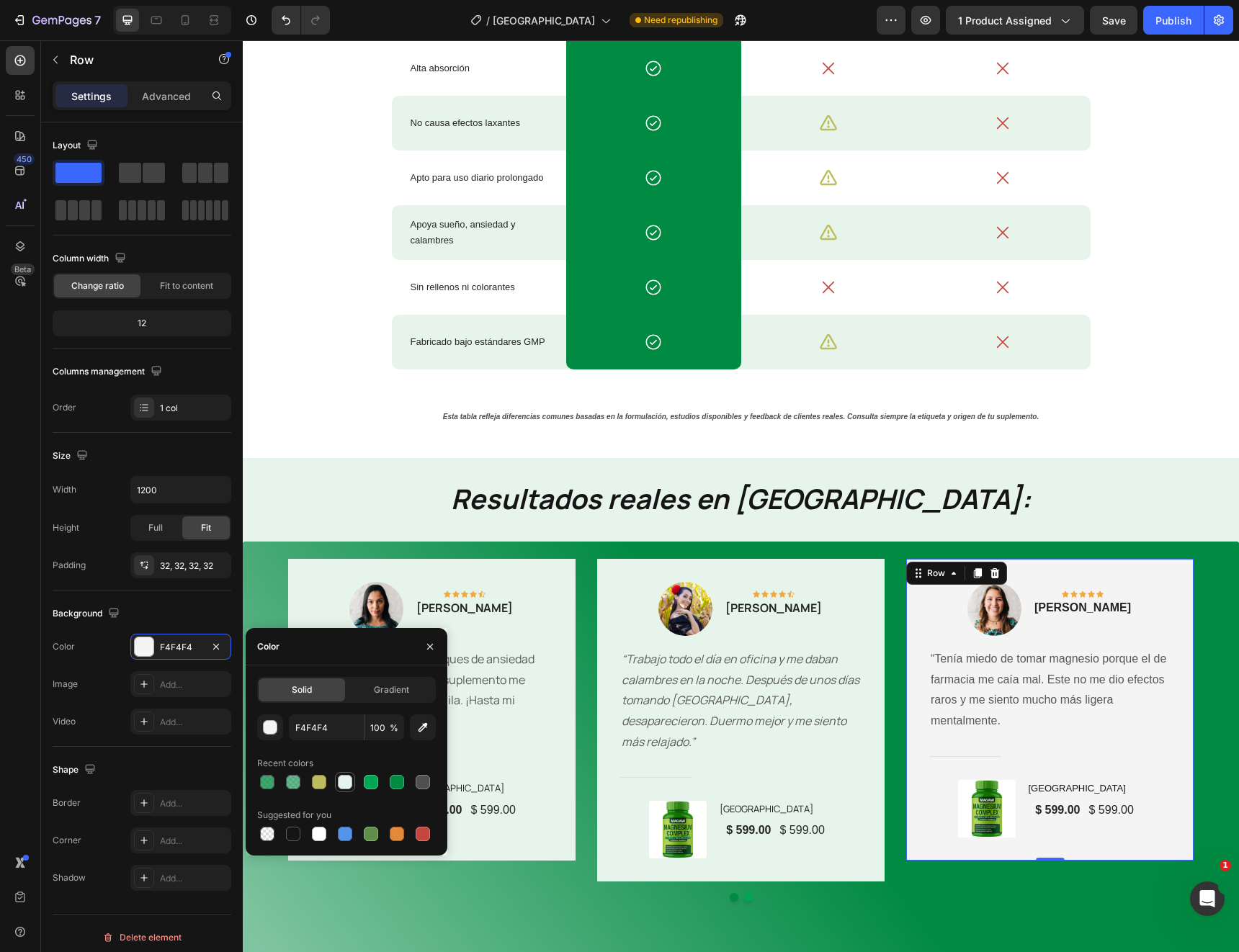
click at [343, 785] on div at bounding box center [345, 782] width 15 height 15
type input "E6F4EC"
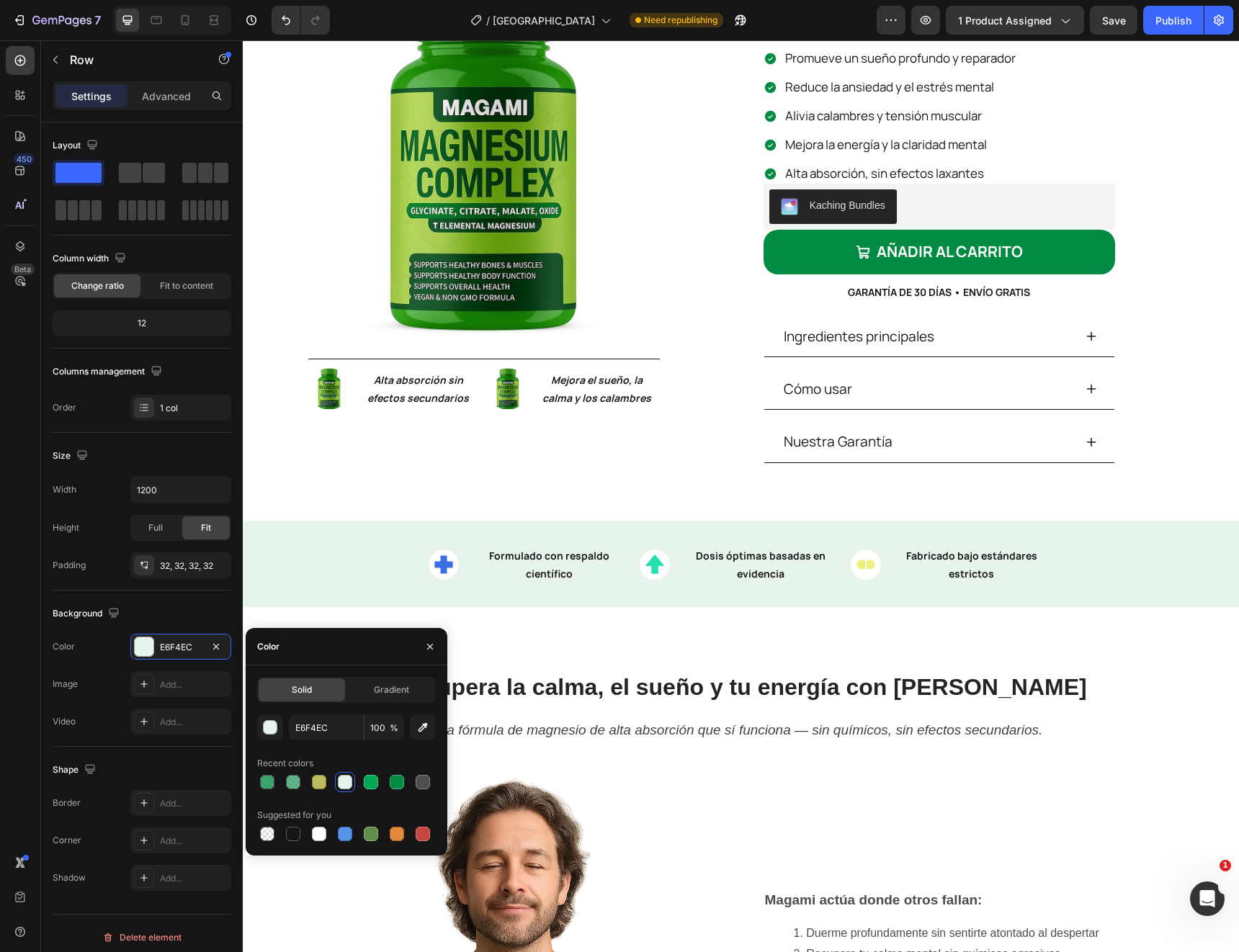
scroll to position [0, 0]
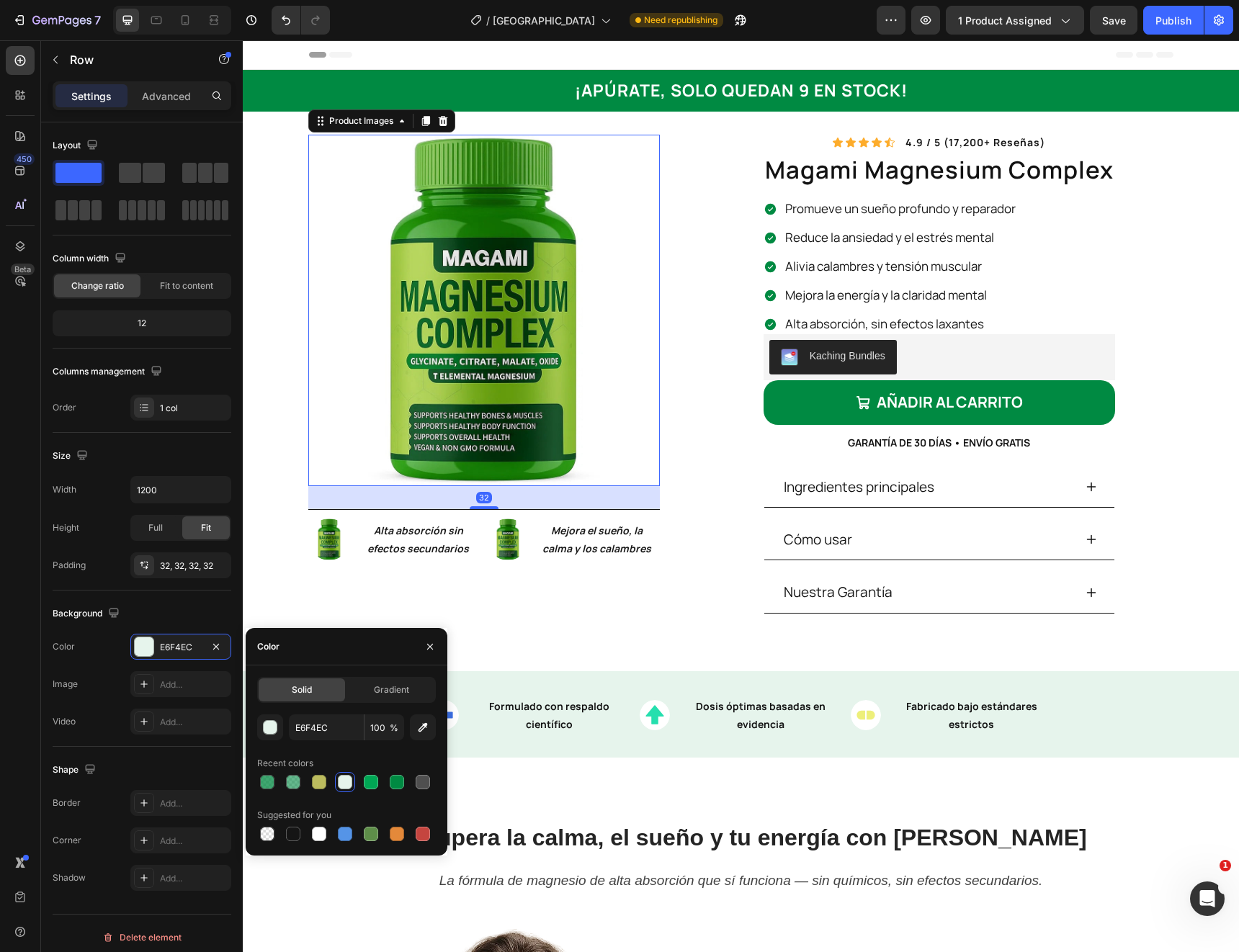
click at [381, 383] on img at bounding box center [484, 310] width 351 height 351
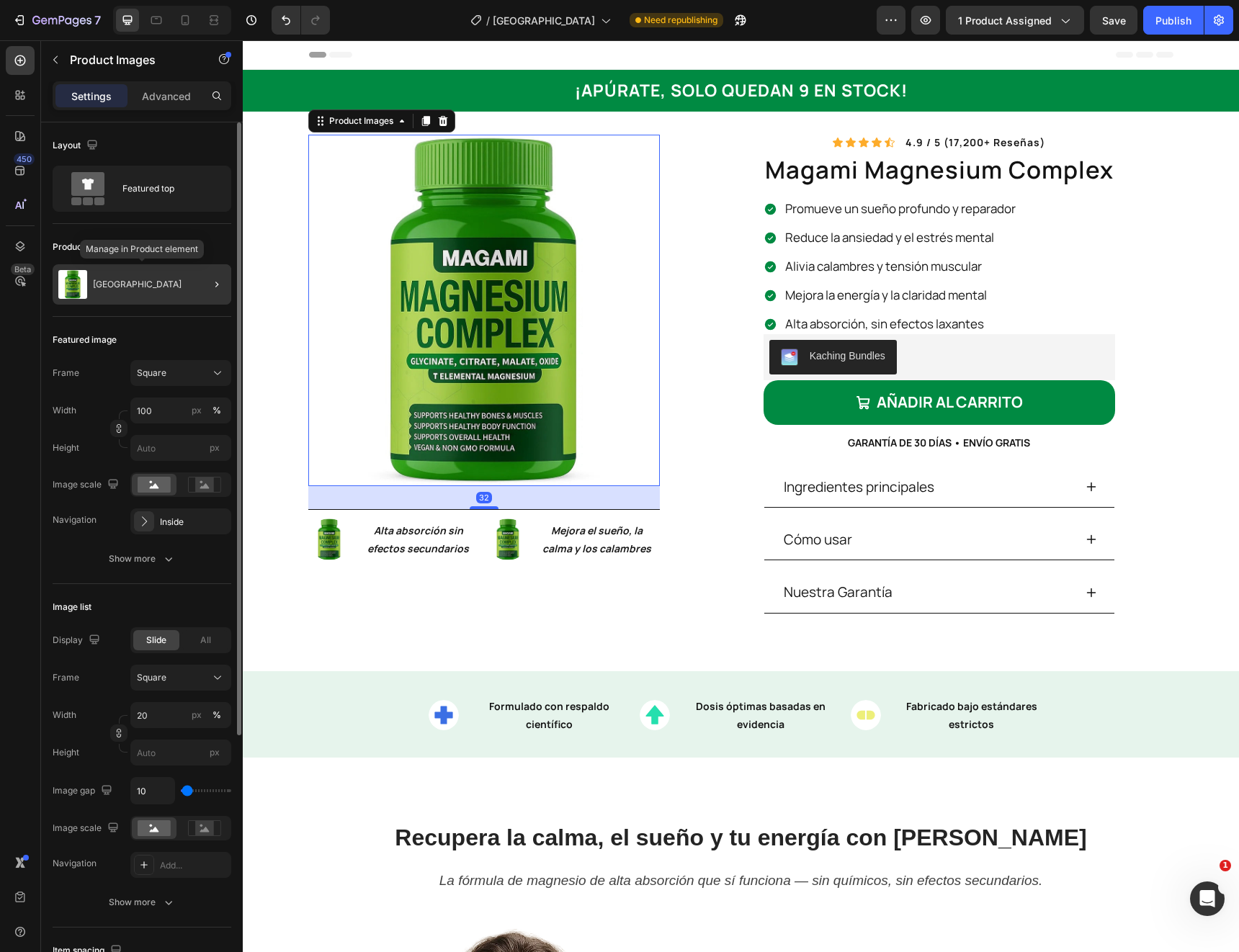
click at [79, 291] on img at bounding box center [72, 284] width 29 height 29
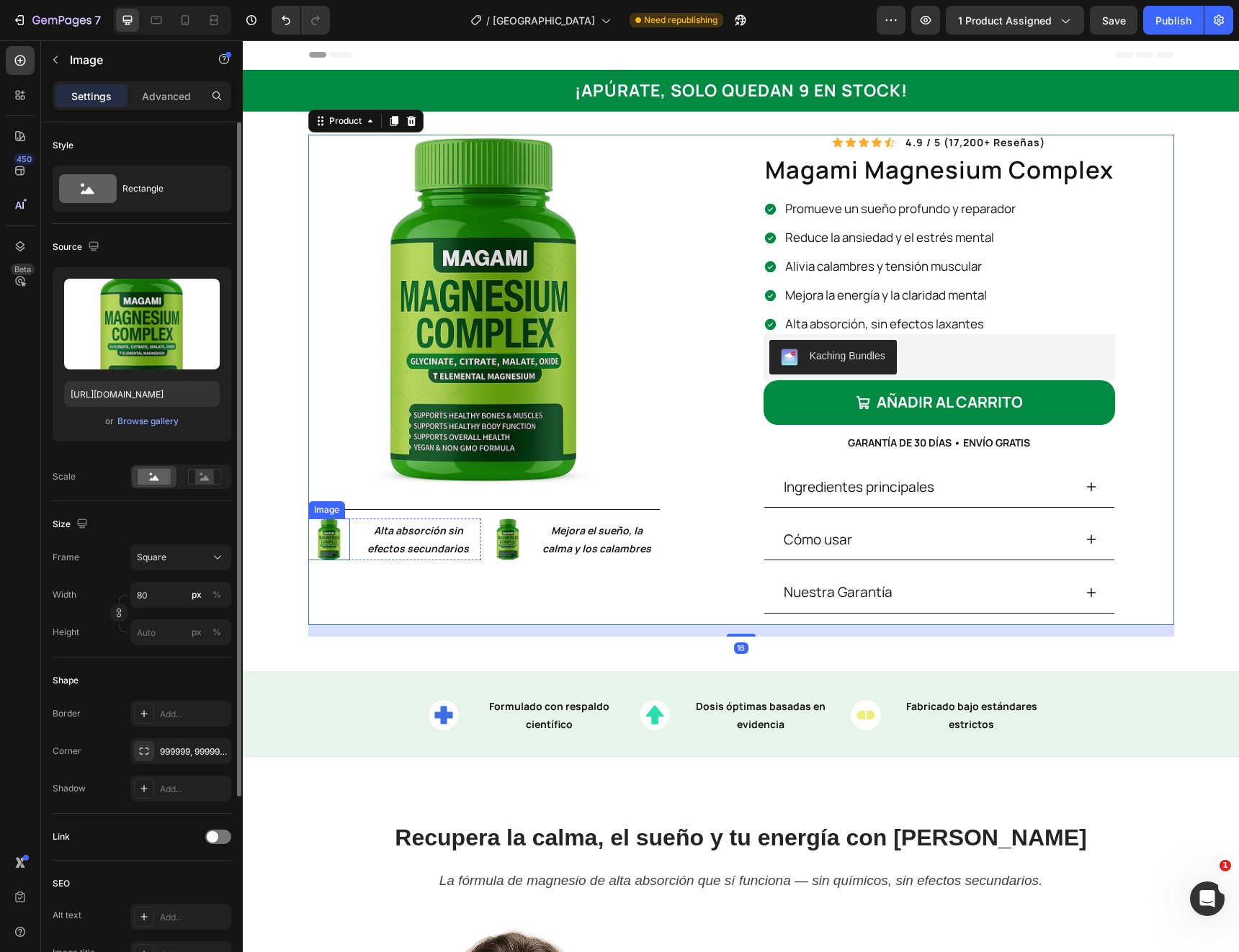
click at [334, 549] on img at bounding box center [329, 539] width 42 height 42
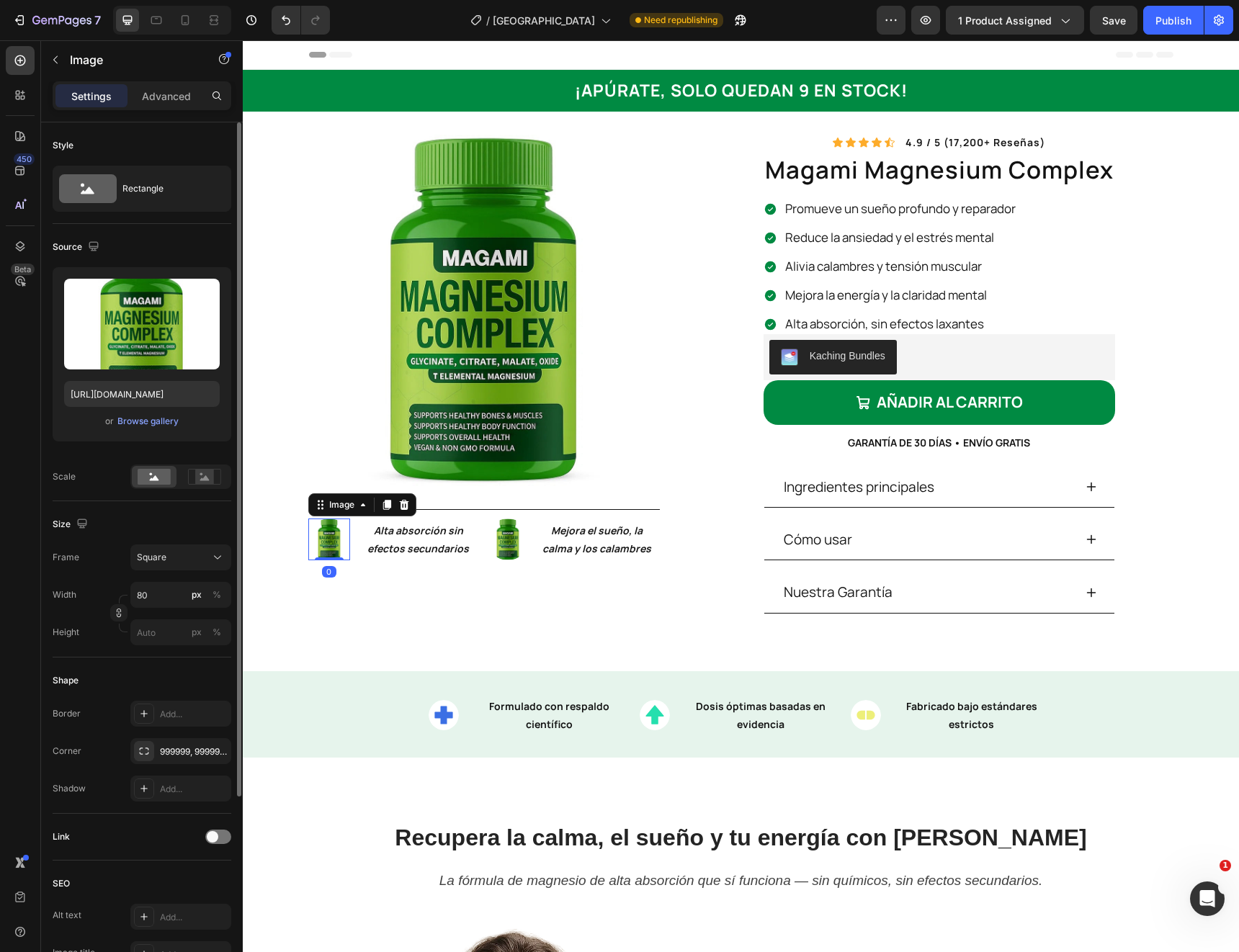
click at [334, 549] on img at bounding box center [329, 539] width 42 height 42
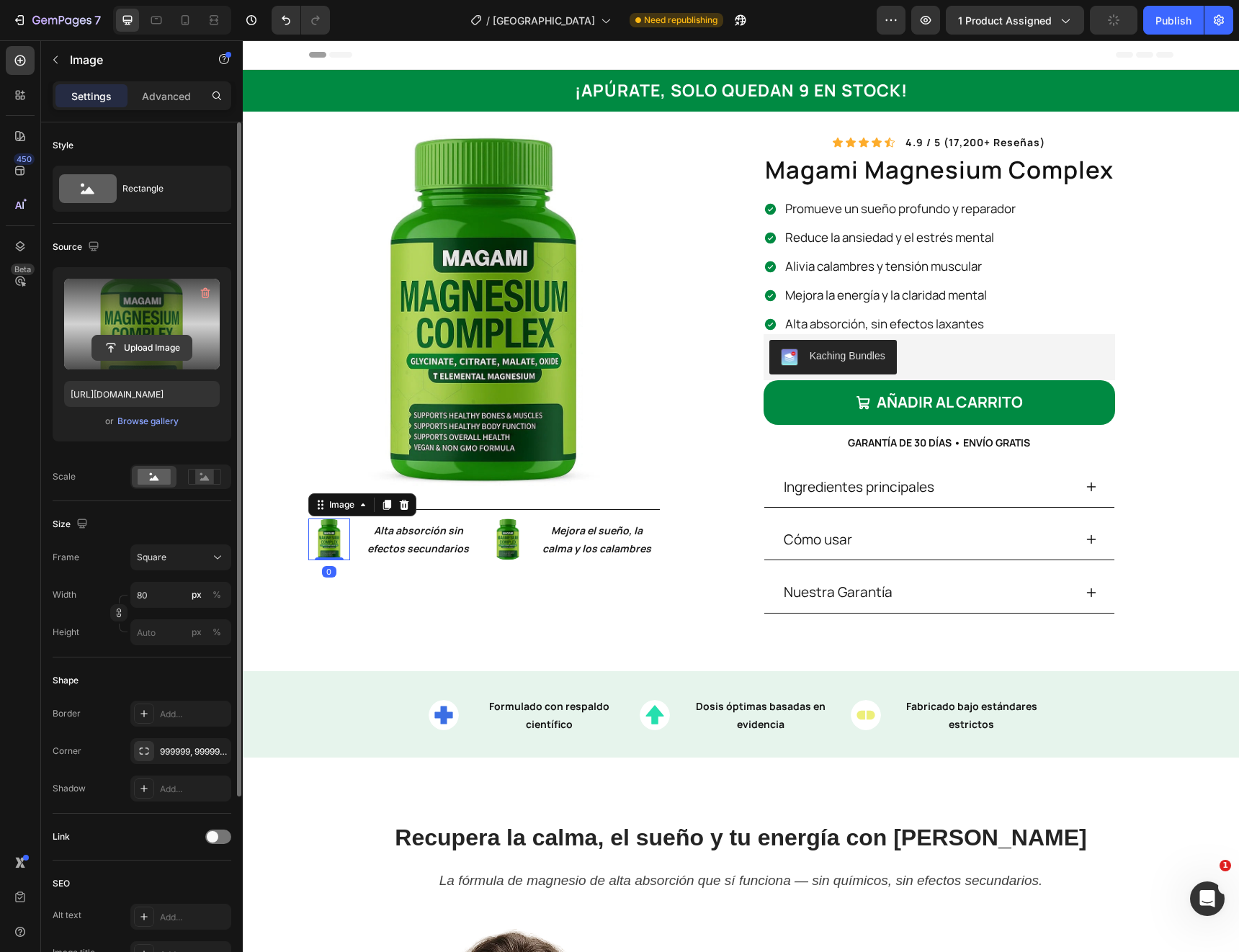
click at [146, 345] on input "file" at bounding box center [142, 348] width 100 height 24
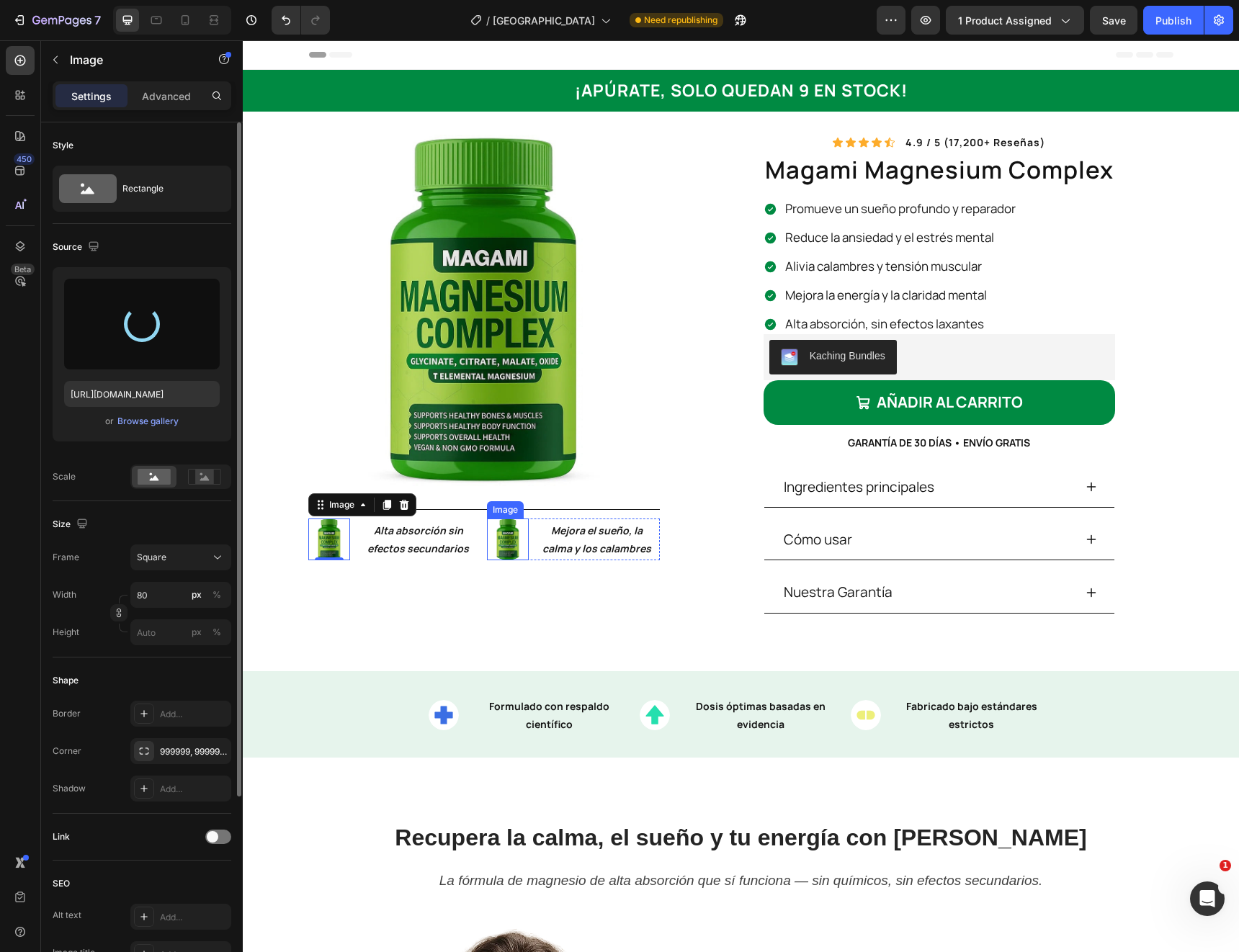
click at [509, 540] on img at bounding box center [507, 539] width 42 height 42
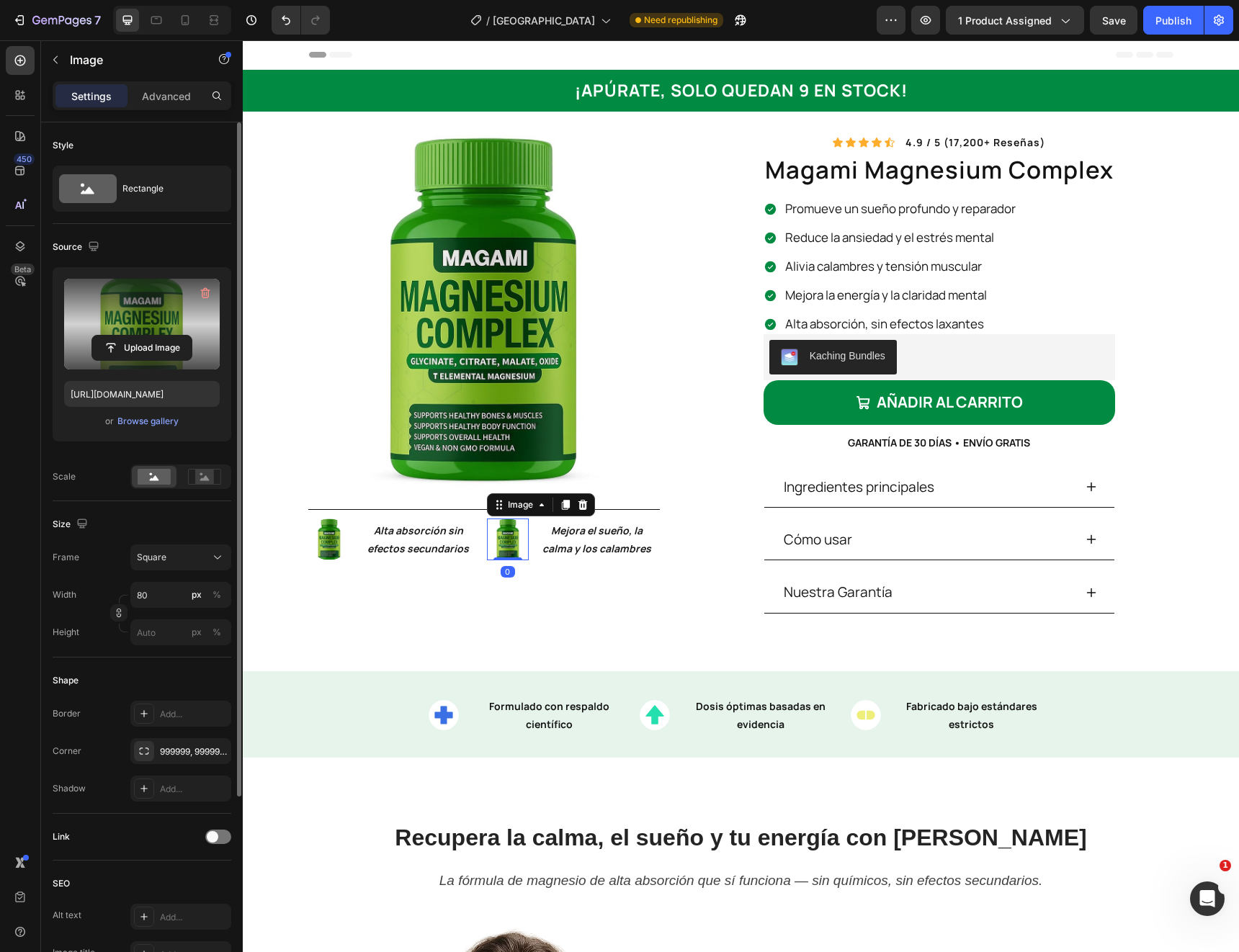
click at [161, 322] on label at bounding box center [142, 324] width 156 height 91
click at [161, 336] on input "file" at bounding box center [142, 348] width 100 height 24
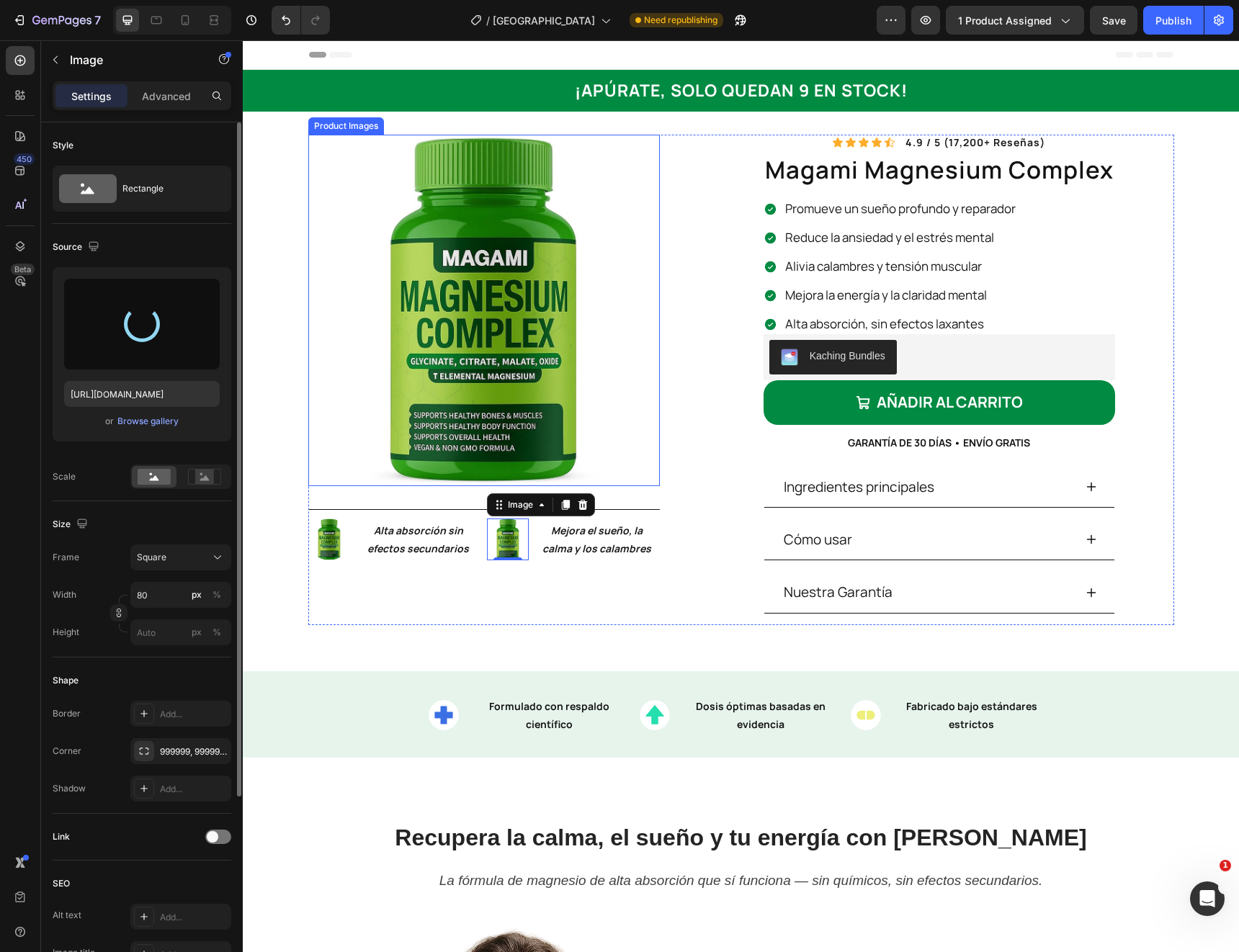
type input "https://cdn.shopify.com/s/files/1/0966/2762/2219/files/gempages_583862912448201…"
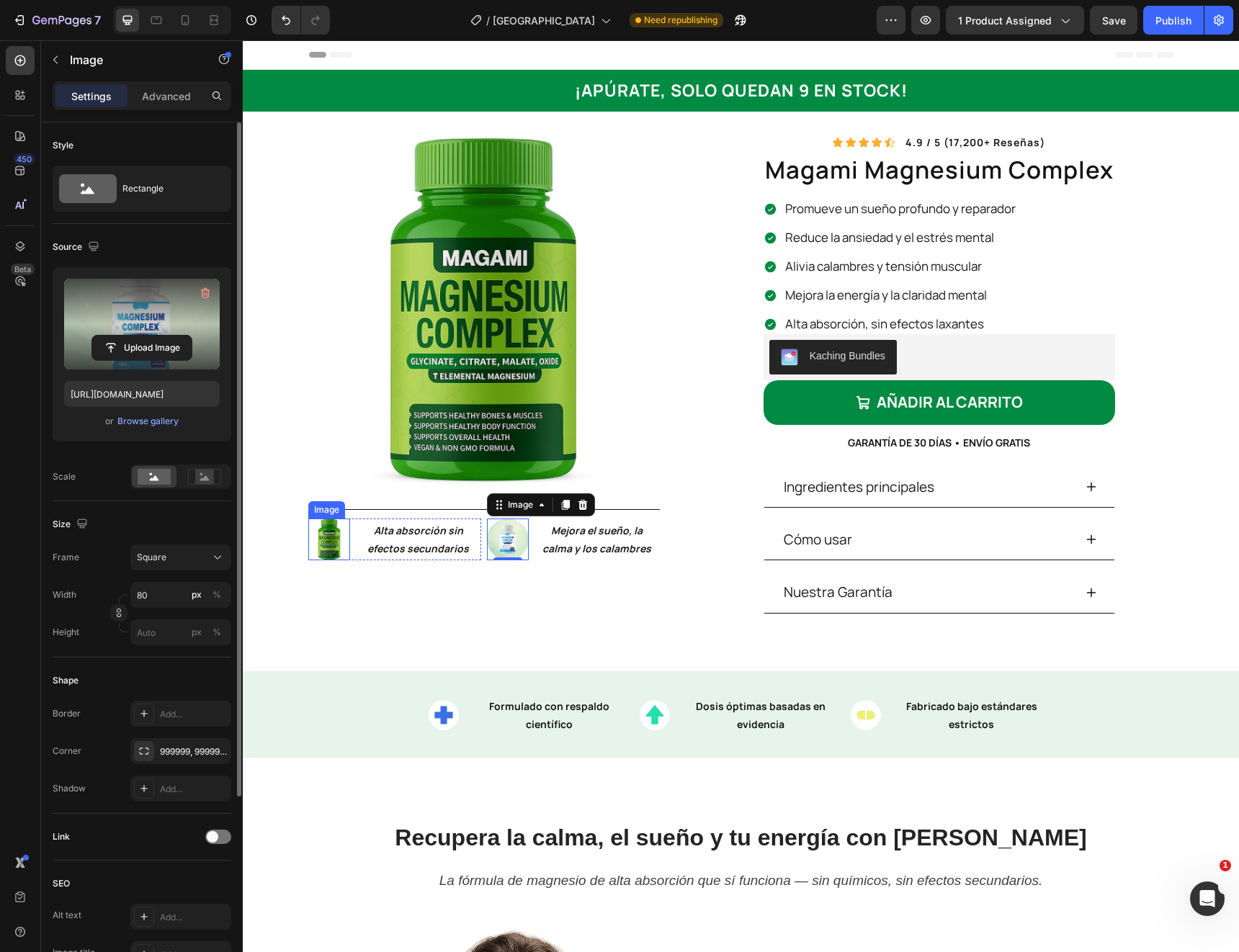
click at [335, 539] on img at bounding box center [329, 539] width 42 height 42
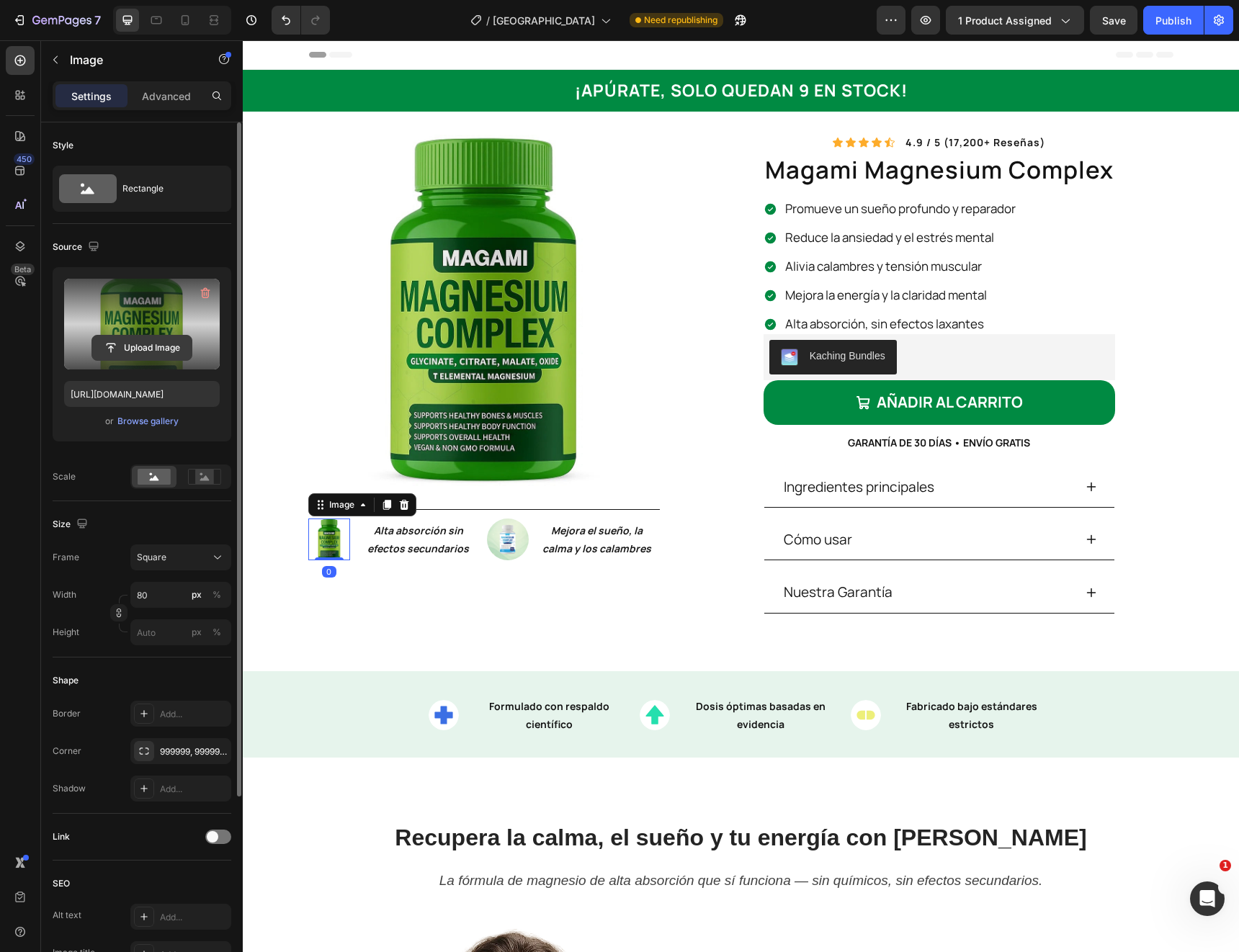
click at [160, 350] on input "file" at bounding box center [142, 348] width 100 height 24
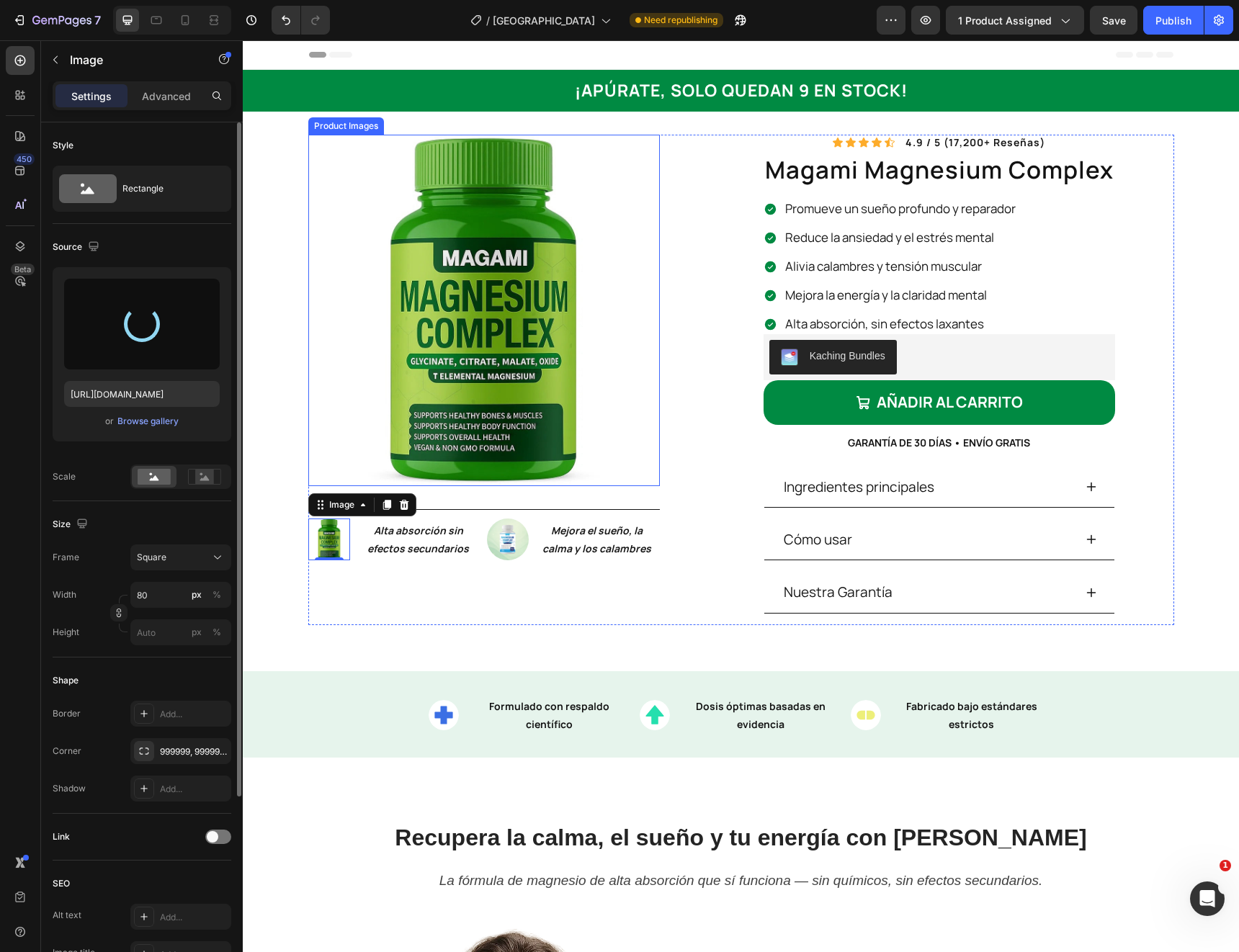
type input "https://cdn.shopify.com/s/files/1/0966/2762/2219/files/gempages_583862912448201…"
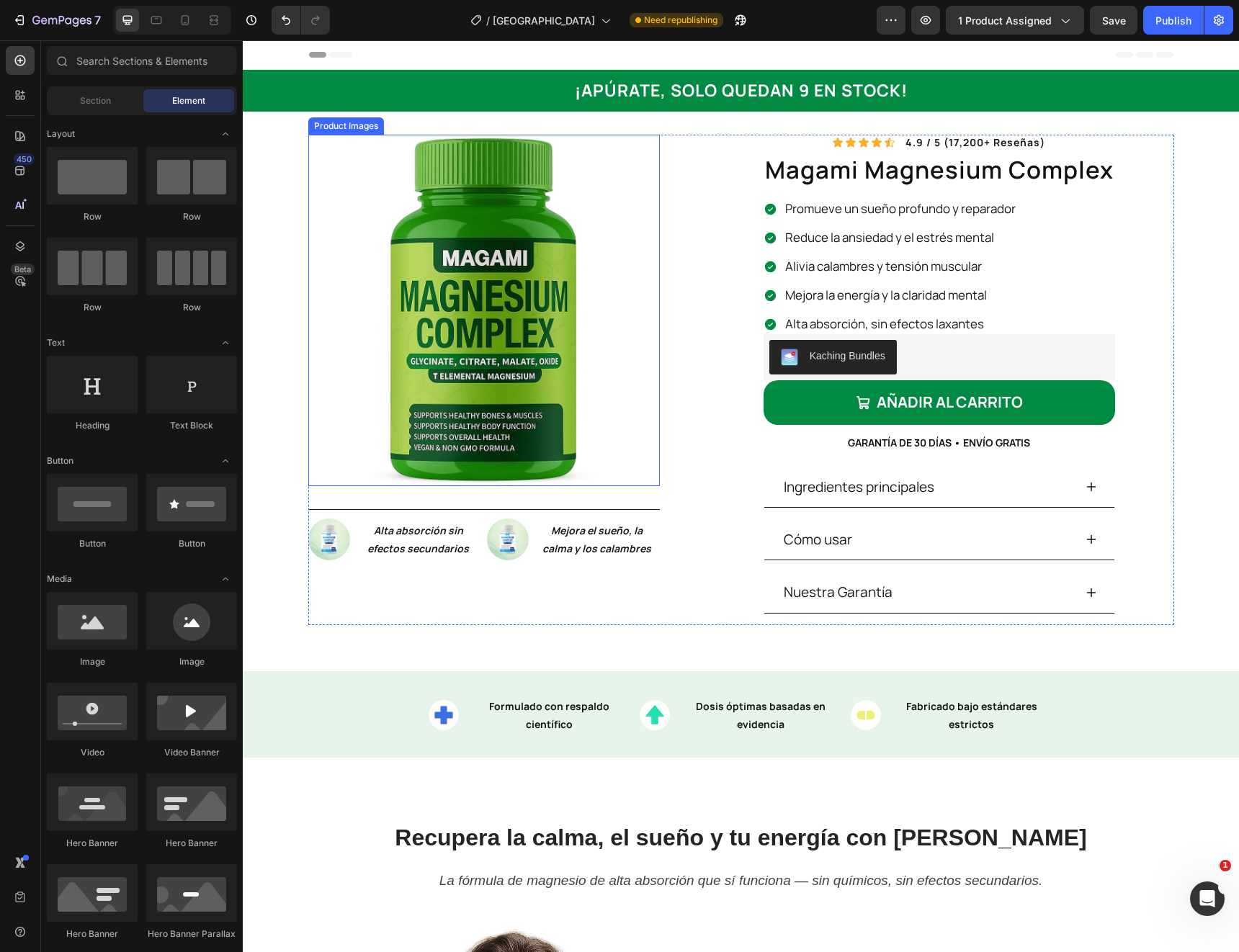
click at [517, 283] on img at bounding box center [484, 310] width 351 height 351
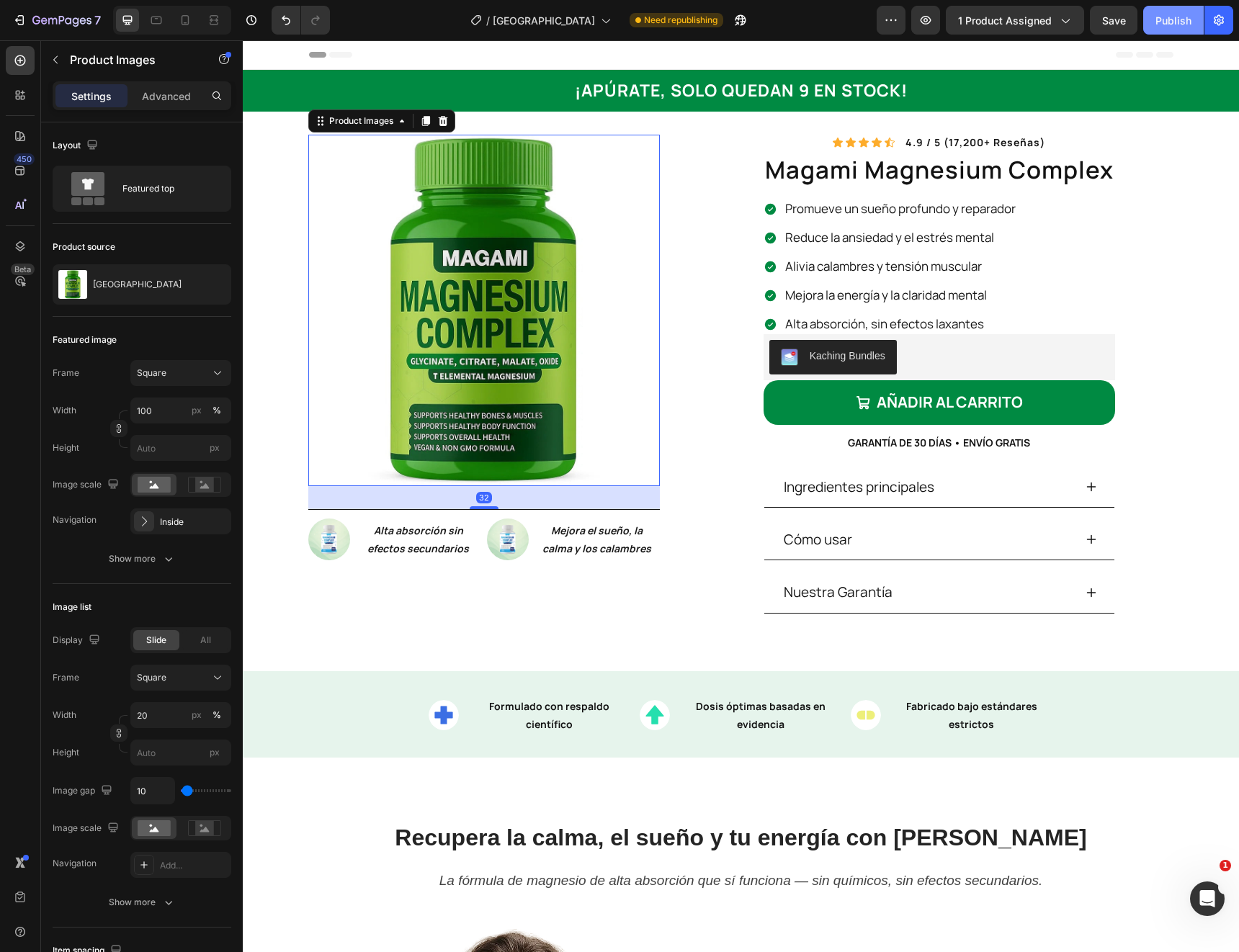
click at [1165, 13] on div "Publish" at bounding box center [1173, 20] width 36 height 15
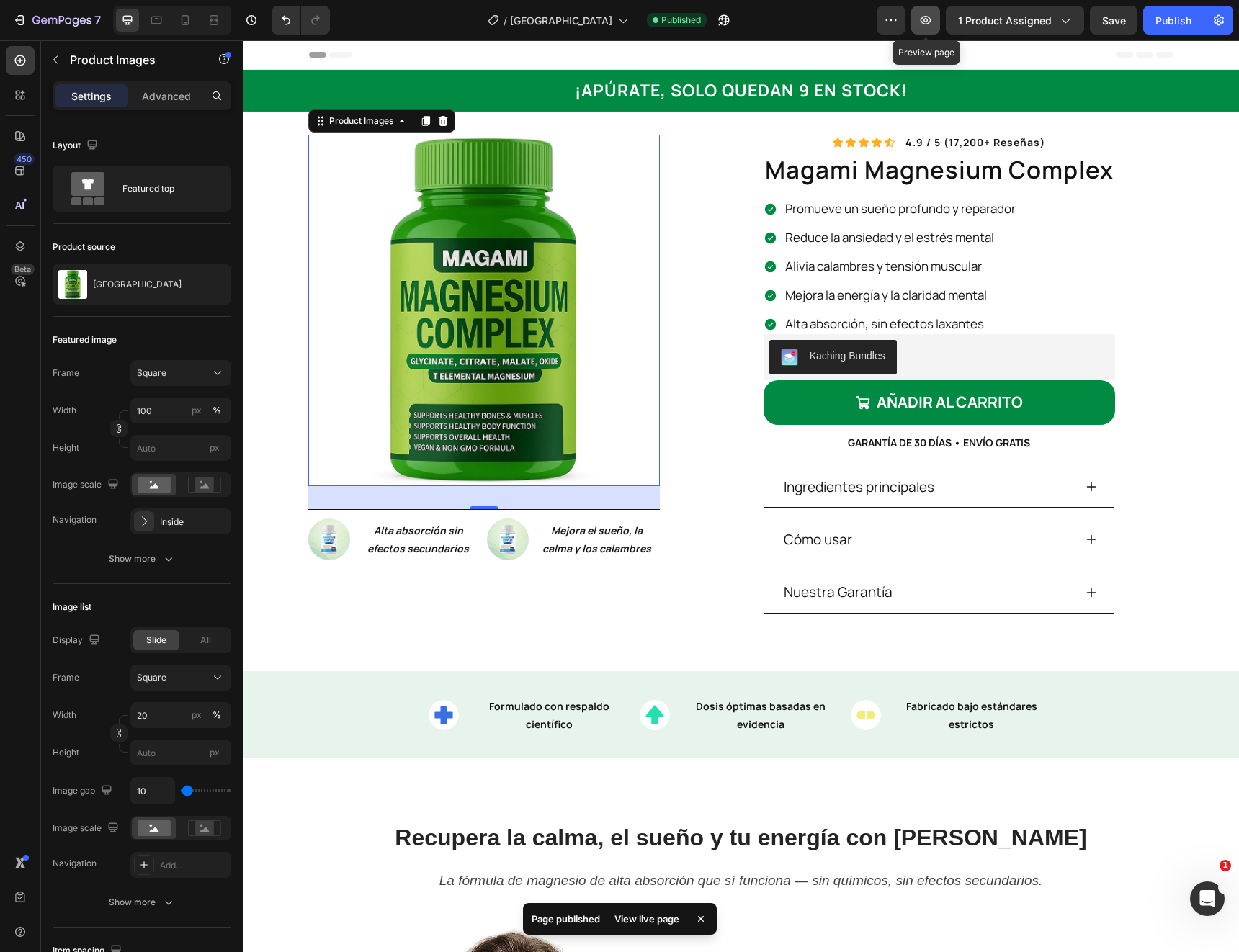
click at [935, 23] on button "button" at bounding box center [925, 20] width 29 height 29
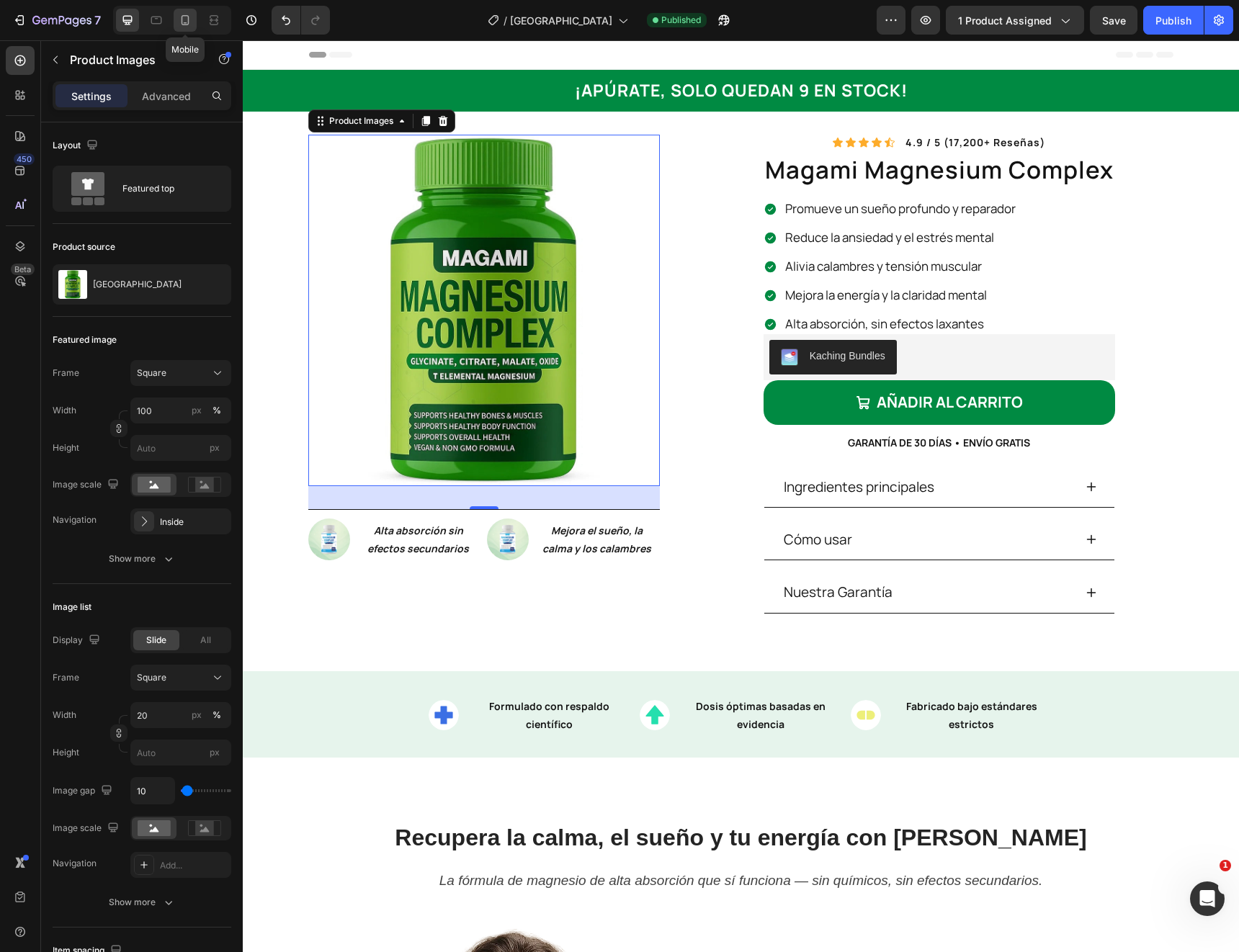
click at [181, 23] on icon at bounding box center [185, 20] width 8 height 10
type input "4"
type input "10"
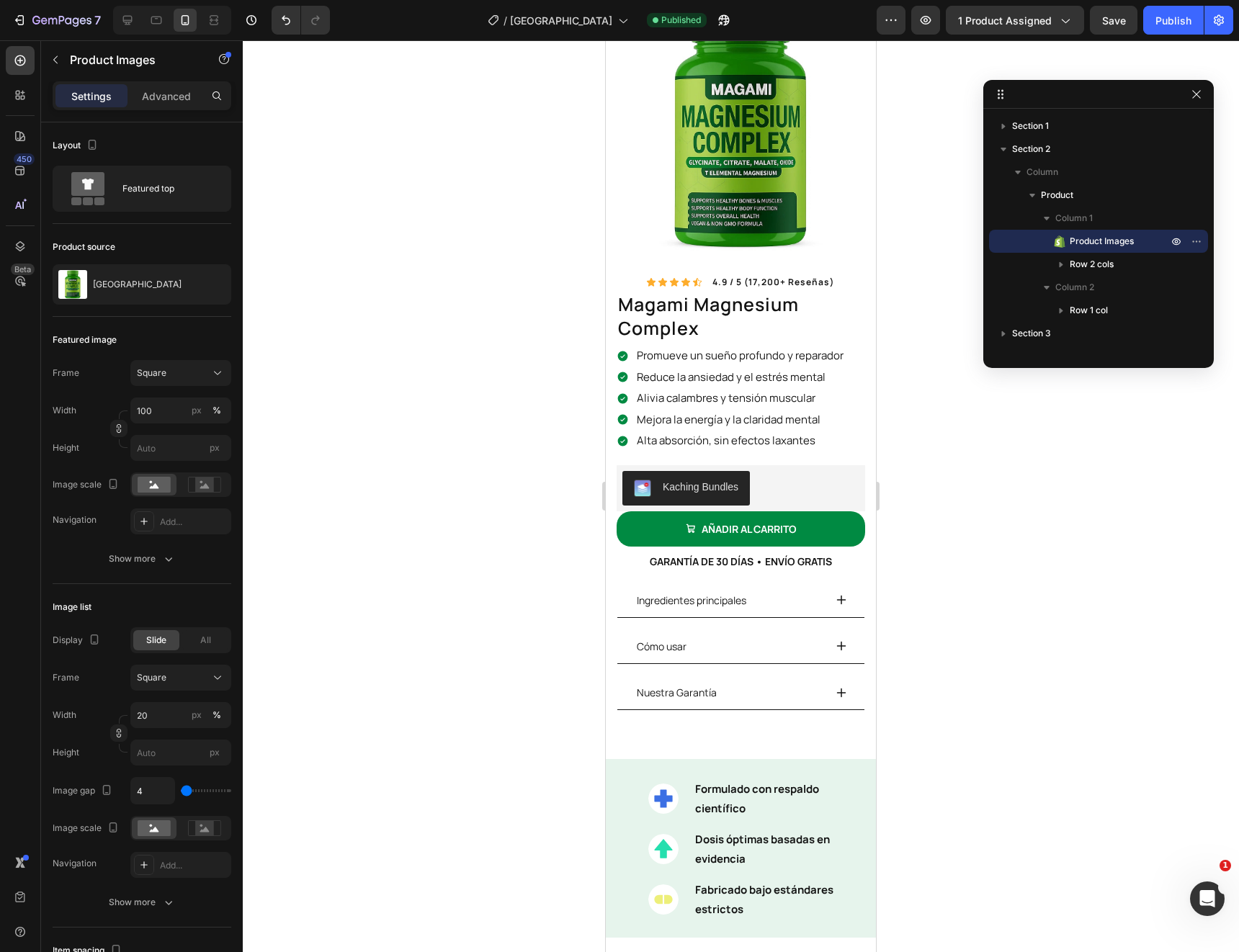
scroll to position [143, 0]
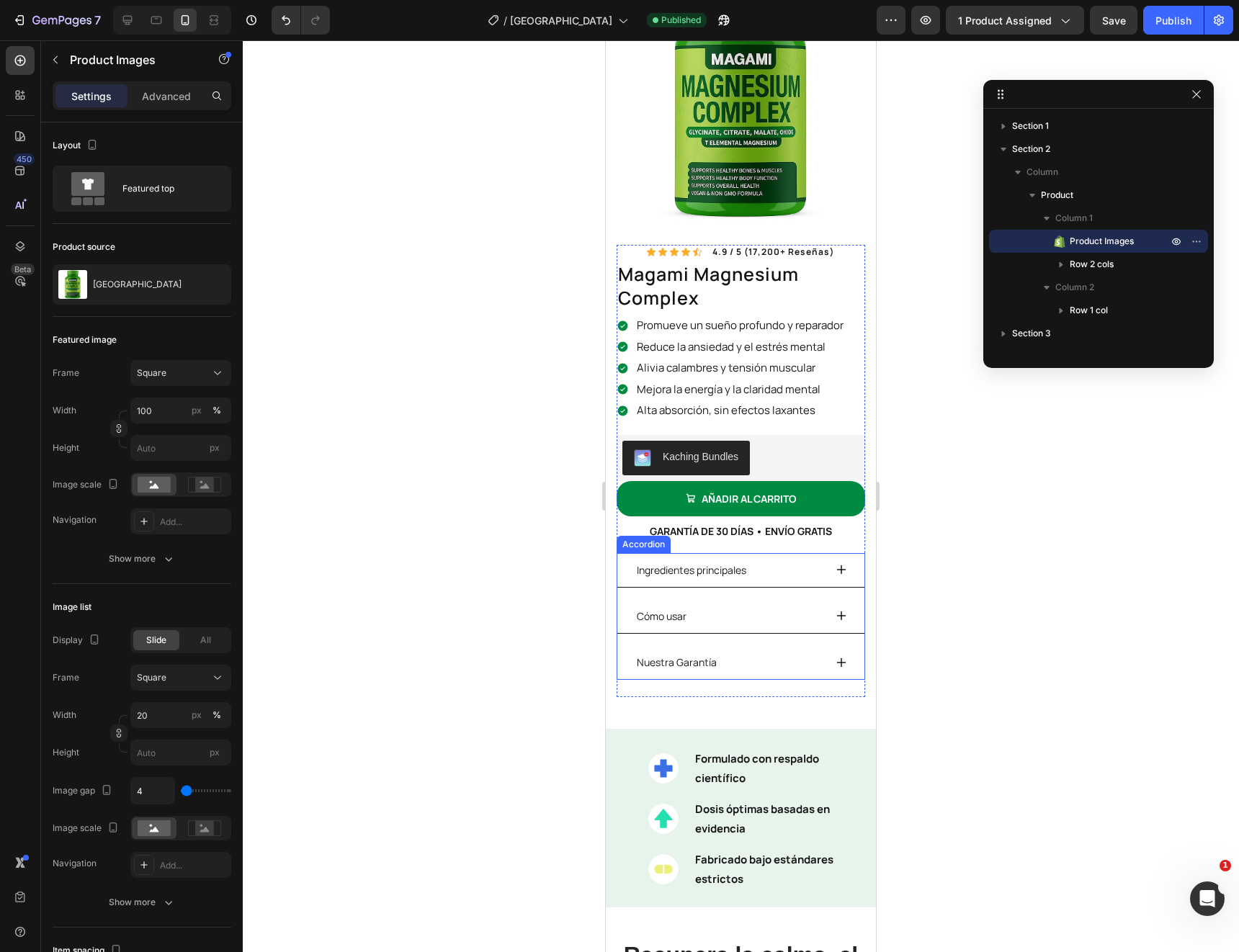
click at [842, 571] on icon at bounding box center [842, 570] width 10 height 10
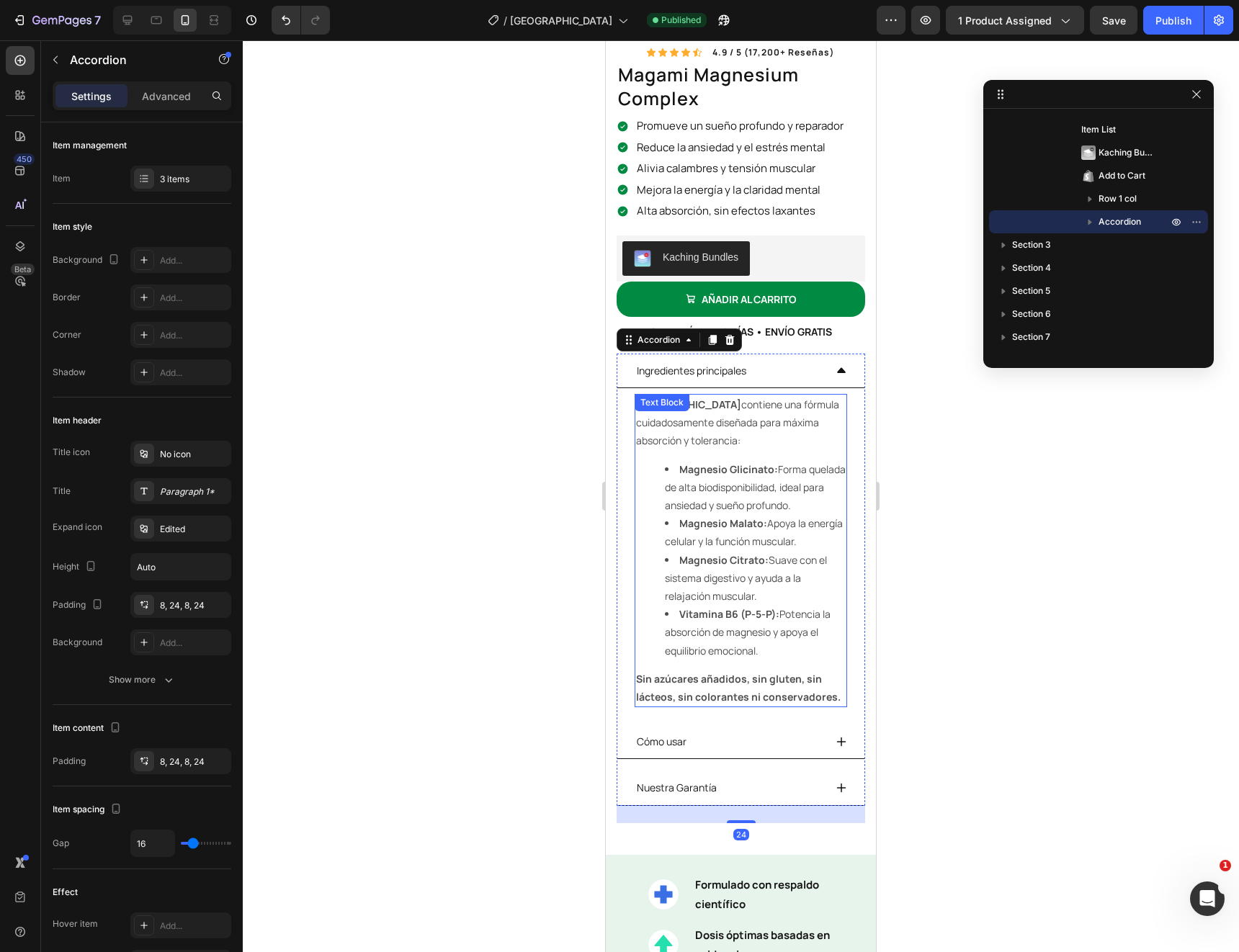
scroll to position [345, 0]
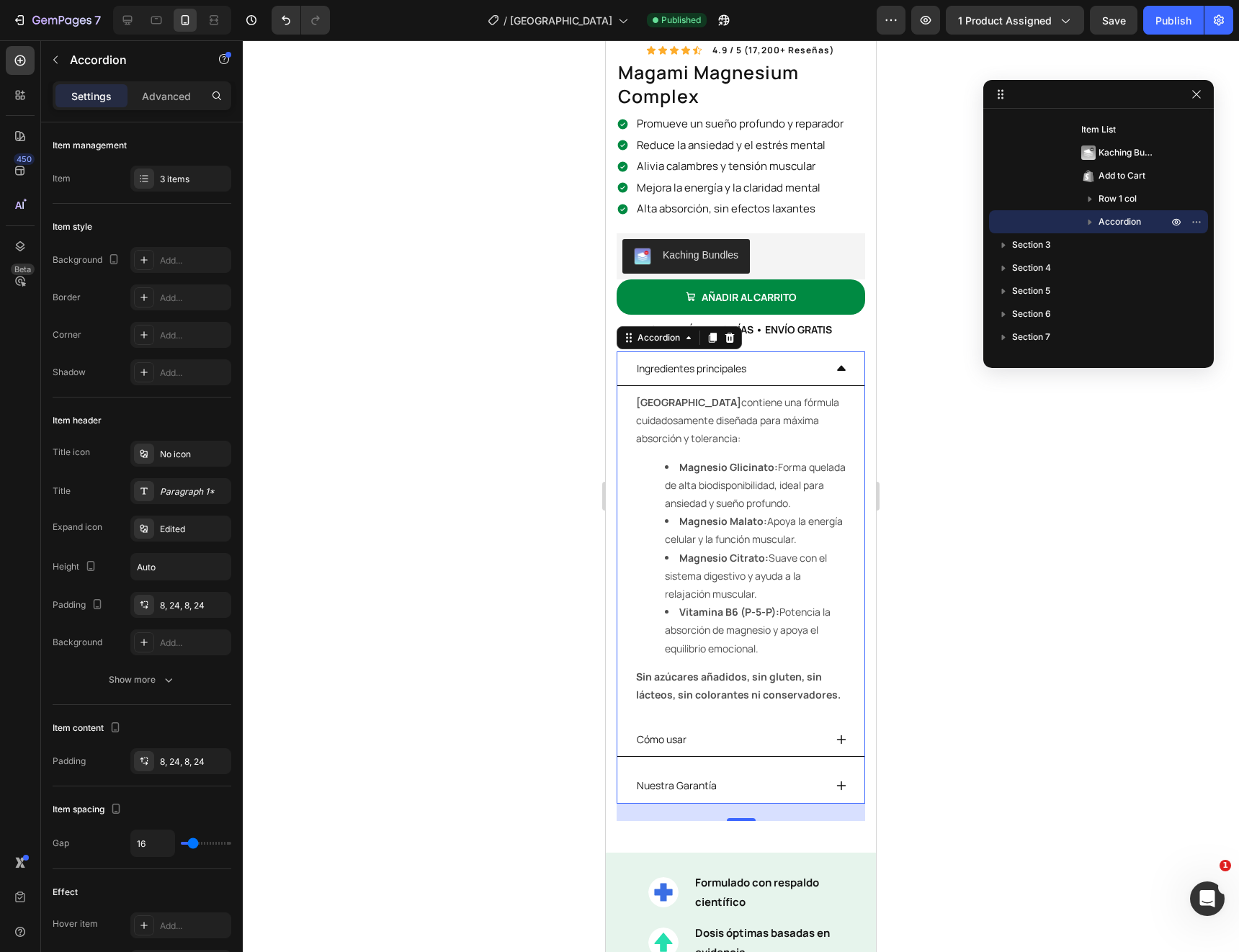
click at [841, 367] on icon at bounding box center [842, 368] width 9 height 5
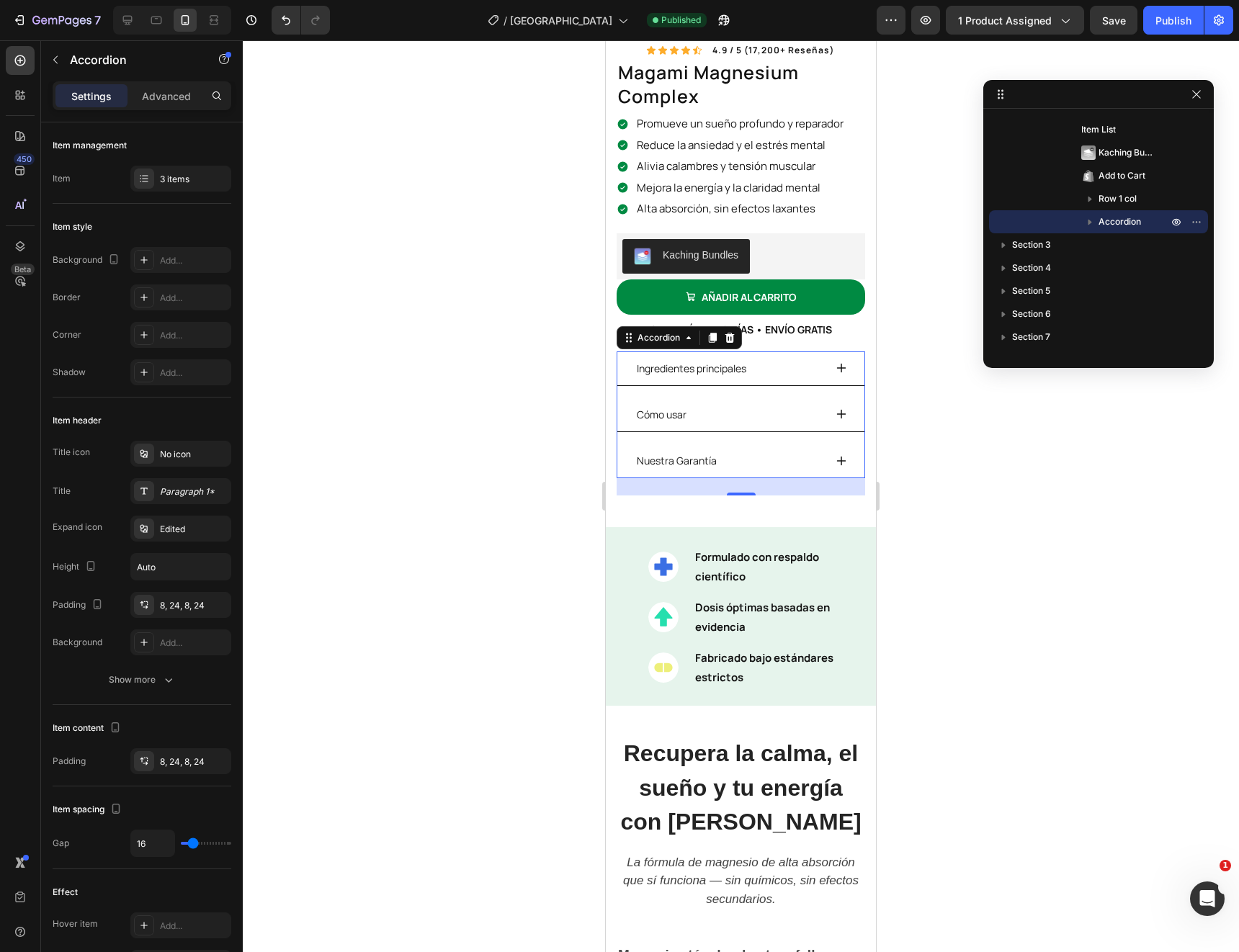
scroll to position [0, 0]
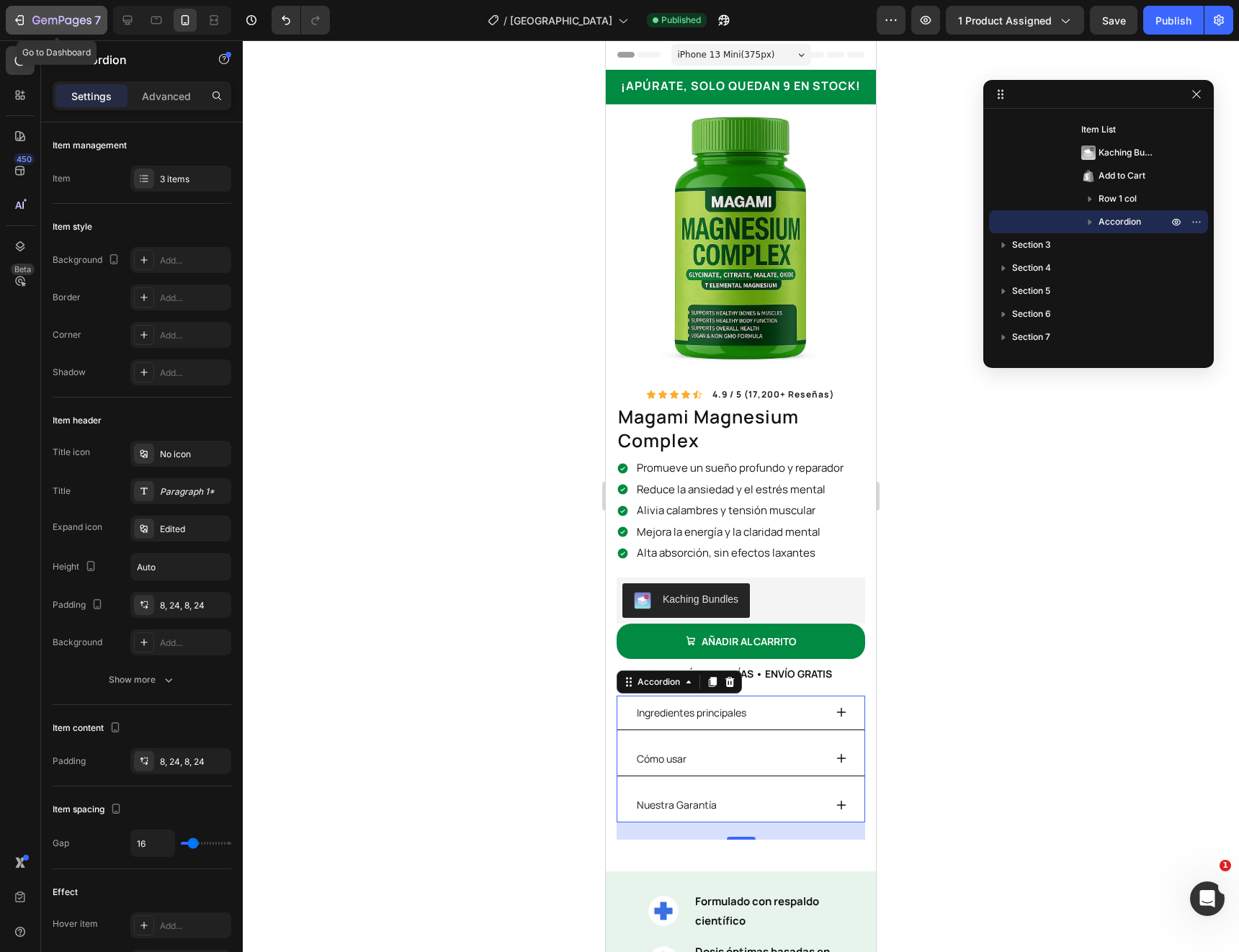
click at [75, 19] on icon "button" at bounding box center [75, 22] width 7 height 10
